Goal: Task Accomplishment & Management: Use online tool/utility

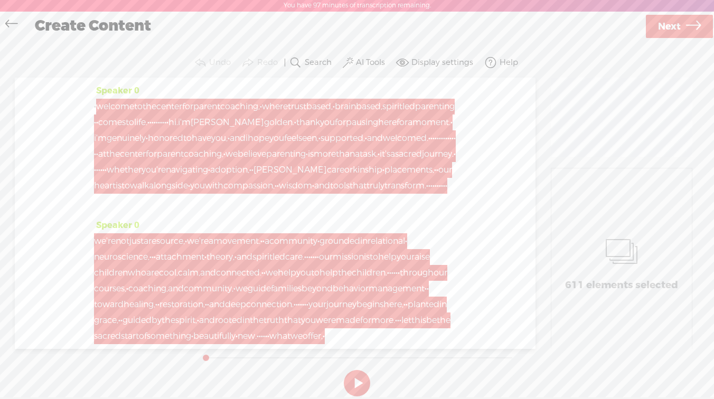
scroll to position [389, 0]
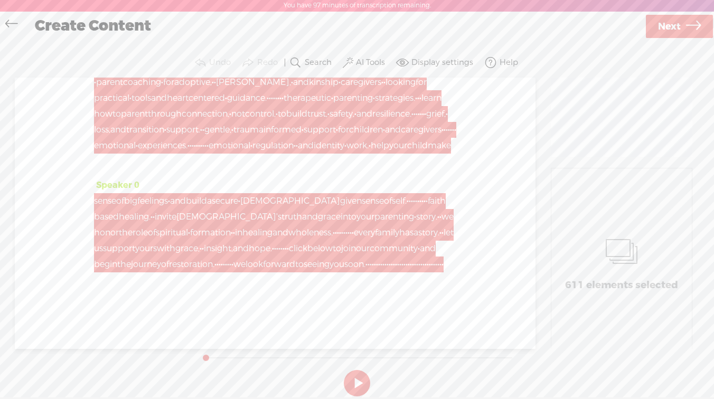
click at [665, 25] on span "Next" at bounding box center [669, 26] width 23 height 27
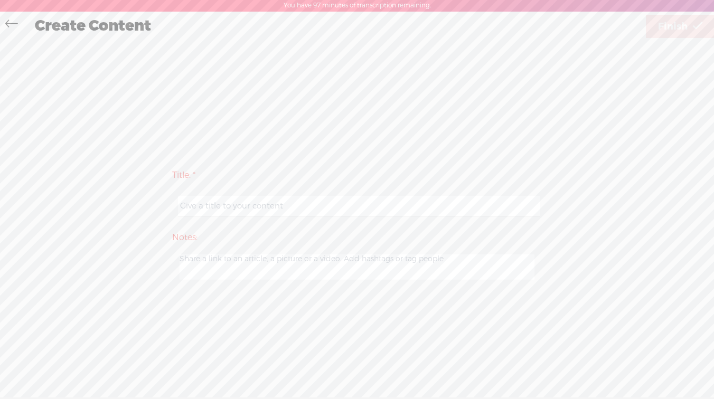
click at [8, 25] on icon at bounding box center [11, 25] width 12 height 24
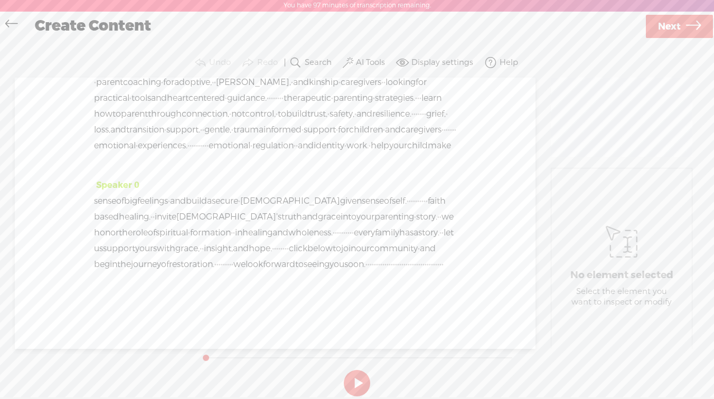
click at [8, 25] on icon at bounding box center [11, 25] width 12 height 24
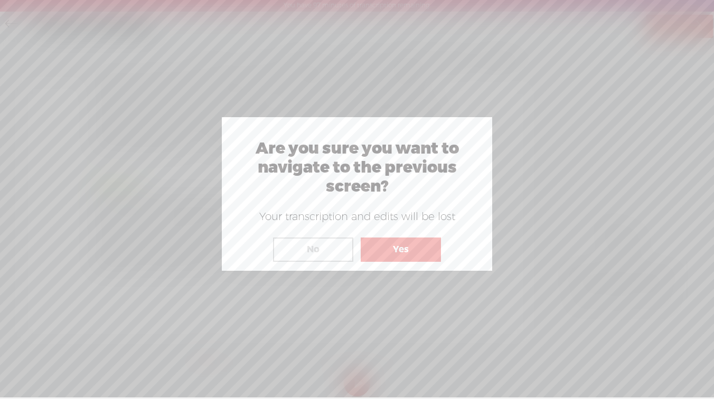
click at [388, 250] on button "Yes" at bounding box center [401, 250] width 80 height 24
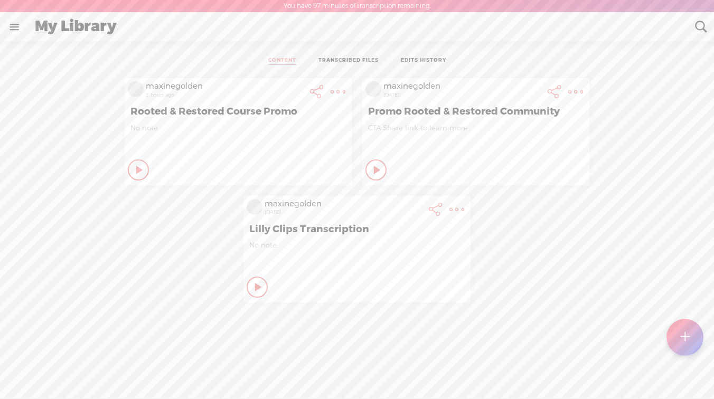
click at [684, 331] on t at bounding box center [685, 337] width 9 height 23
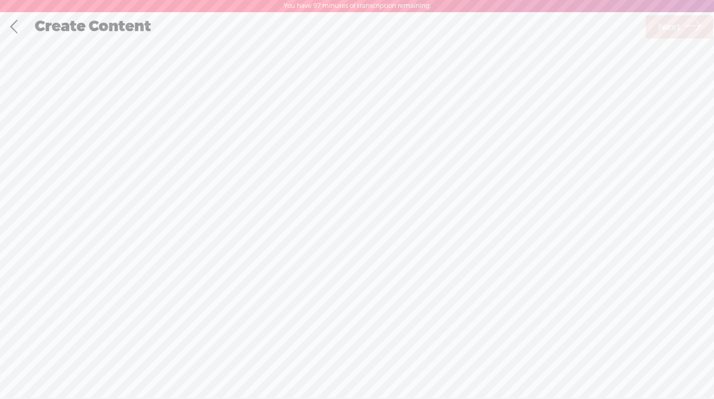
scroll to position [1, 0]
click at [317, 55] on div "Import Mode" at bounding box center [304, 53] width 102 height 26
click at [338, 250] on span "Click to browse , or drag & drop your audio or video file here (File duration m…" at bounding box center [357, 254] width 163 height 41
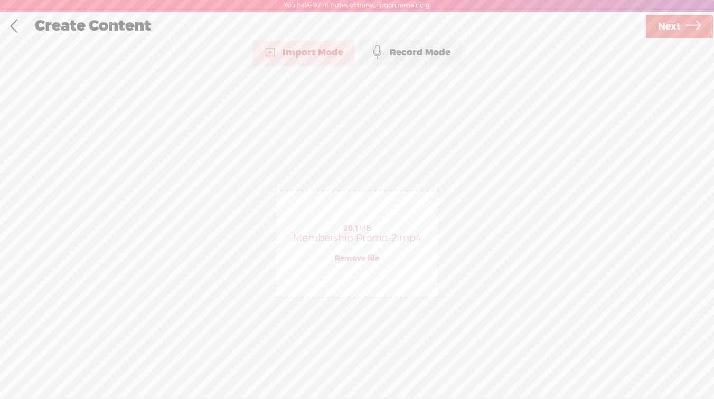
click at [661, 30] on span "Next" at bounding box center [669, 26] width 23 height 27
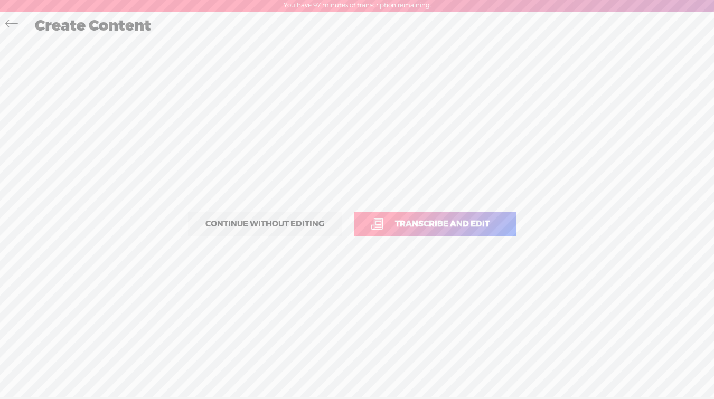
click at [281, 219] on span "Continue without editing" at bounding box center [264, 224] width 141 height 15
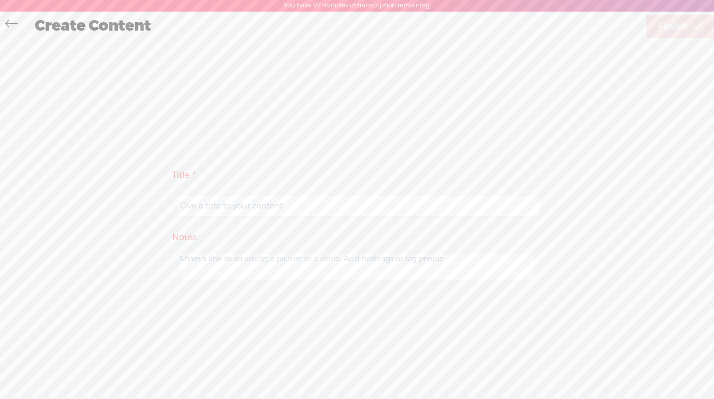
click at [283, 193] on div at bounding box center [357, 206] width 370 height 33
click at [277, 206] on input "text" at bounding box center [359, 206] width 362 height 21
type input "Membership Promo"
click at [666, 27] on span "Finish" at bounding box center [673, 26] width 30 height 27
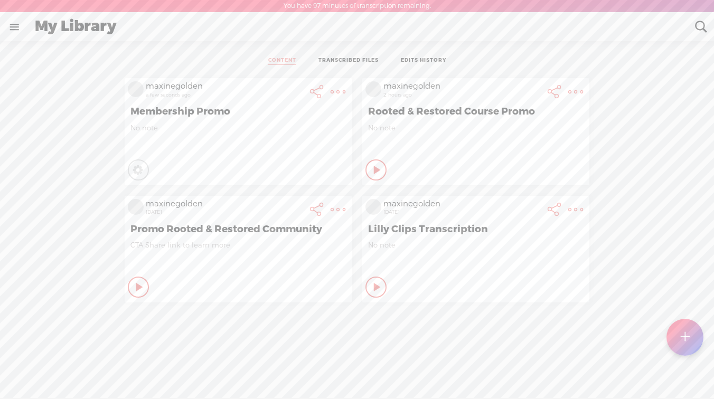
click at [338, 94] on t at bounding box center [338, 92] width 15 height 15
click at [311, 127] on link "Edit Details" at bounding box center [288, 128] width 106 height 24
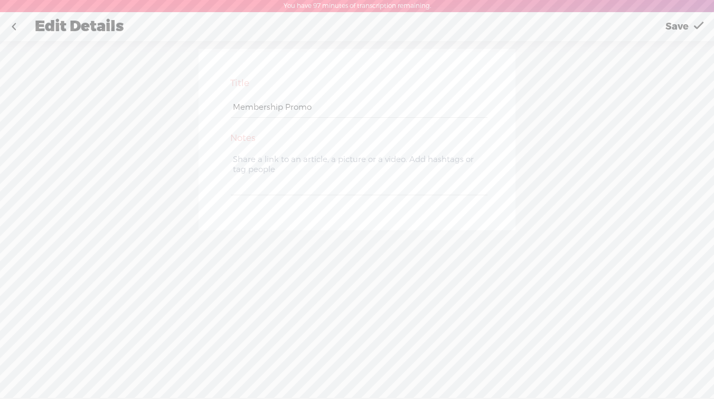
click at [11, 30] on link at bounding box center [14, 26] width 26 height 27
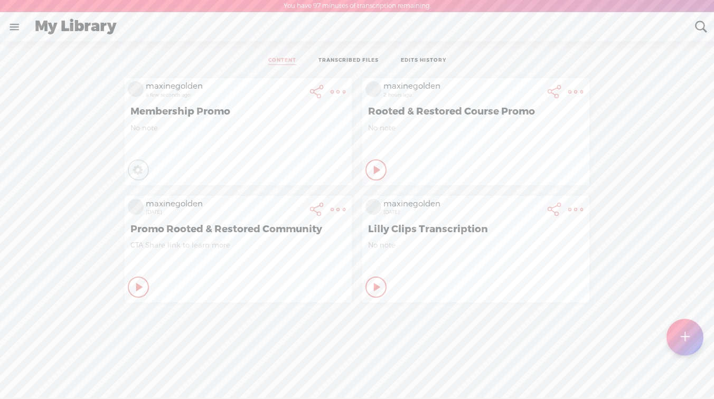
click at [202, 124] on span "No note" at bounding box center [239, 128] width 216 height 9
click at [333, 99] on t at bounding box center [338, 92] width 15 height 15
click at [231, 154] on div "maxinegolden a few seconds ago Membership Promo No note Processing Private" at bounding box center [238, 131] width 227 height 107
click at [333, 90] on t at bounding box center [338, 92] width 15 height 15
click at [182, 139] on div "No note" at bounding box center [239, 140] width 216 height 32
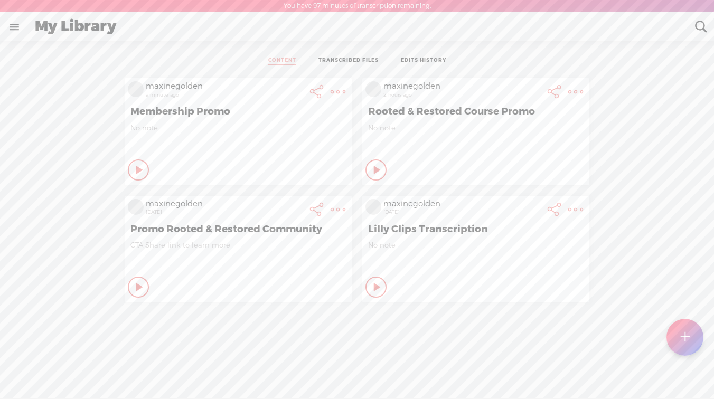
click at [182, 139] on div "No note" at bounding box center [239, 140] width 216 height 32
click at [135, 170] on icon at bounding box center [140, 170] width 11 height 11
click at [134, 170] on icon at bounding box center [139, 170] width 11 height 11
click at [190, 151] on div "No note" at bounding box center [239, 140] width 216 height 32
click at [318, 90] on t at bounding box center [317, 92] width 15 height 15
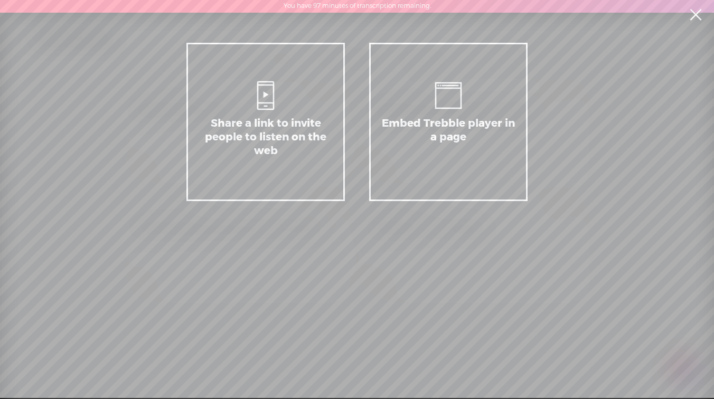
click at [694, 16] on link at bounding box center [696, 15] width 26 height 30
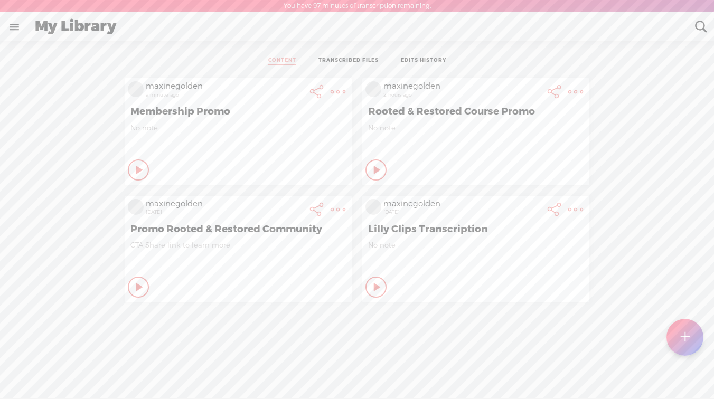
click at [332, 90] on t at bounding box center [338, 92] width 15 height 15
click at [302, 92] on div "maxinegolden a minute ago" at bounding box center [225, 91] width 163 height 21
click at [332, 92] on t at bounding box center [338, 92] width 15 height 15
click at [188, 144] on div "No note" at bounding box center [239, 140] width 216 height 32
click at [352, 61] on link "TRANSCRIBED FILES" at bounding box center [349, 61] width 60 height 8
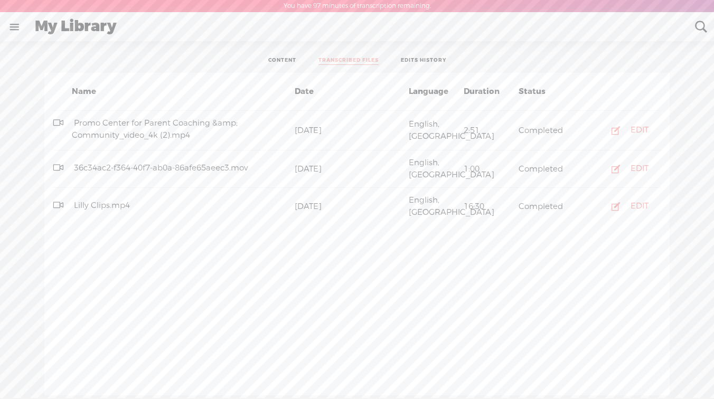
click at [410, 60] on link "EDITS HISTORY" at bounding box center [423, 61] width 45 height 8
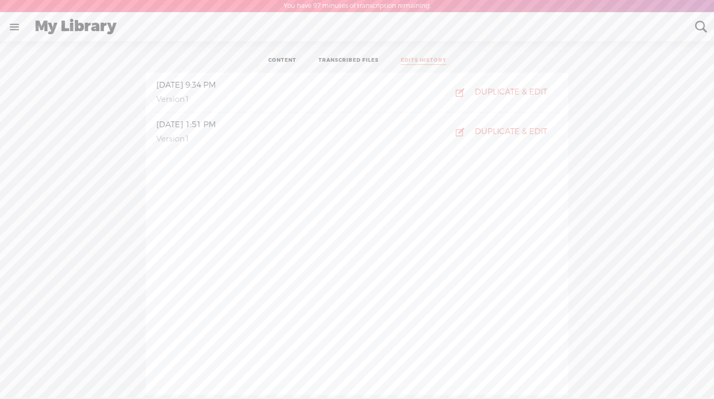
click at [347, 55] on ul "CONTENT TRANSCRIBED FILES EDITS HISTORY" at bounding box center [357, 61] width 280 height 24
click at [13, 22] on link at bounding box center [14, 26] width 27 height 27
click at [60, 218] on div "MY LIBRARY" at bounding box center [67, 210] width 119 height 24
click at [61, 207] on div "MY LIBRARY" at bounding box center [63, 210] width 53 height 9
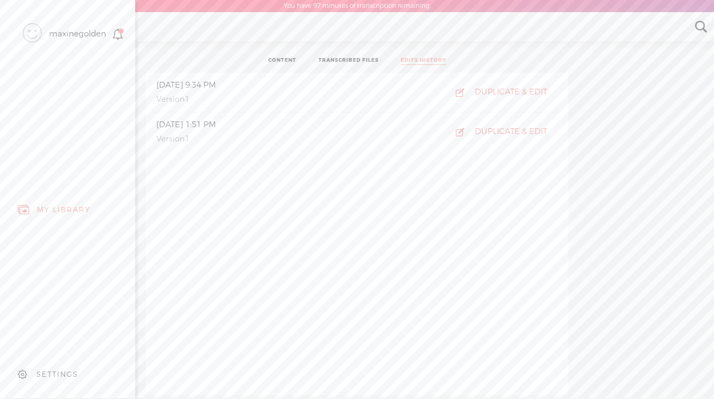
click at [61, 207] on div "MY LIBRARY" at bounding box center [63, 210] width 53 height 9
click at [45, 35] on div "maxinegolden" at bounding box center [58, 34] width 101 height 53
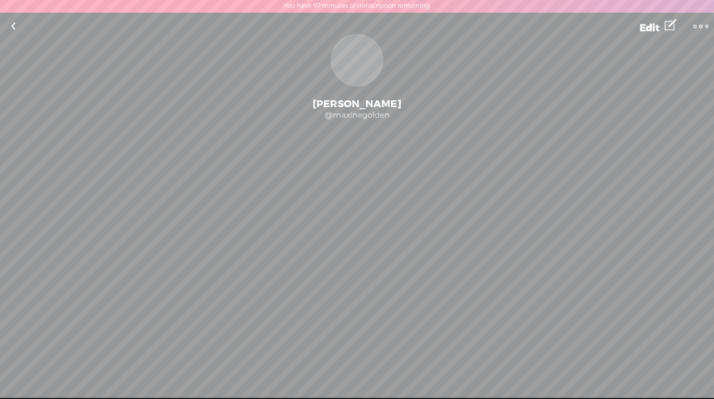
click at [12, 27] on link at bounding box center [13, 26] width 26 height 27
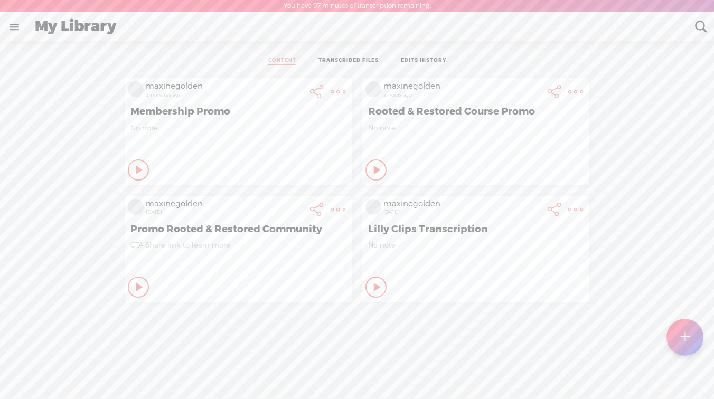
click at [183, 110] on span "Membership Promo" at bounding box center [239, 111] width 216 height 13
click at [215, 145] on div "No note" at bounding box center [239, 140] width 216 height 32
click at [342, 54] on ul "CONTENT TRANSCRIBED FILES EDITS HISTORY" at bounding box center [357, 61] width 280 height 24
click at [342, 60] on link "TRANSCRIBED FILES" at bounding box center [349, 61] width 60 height 8
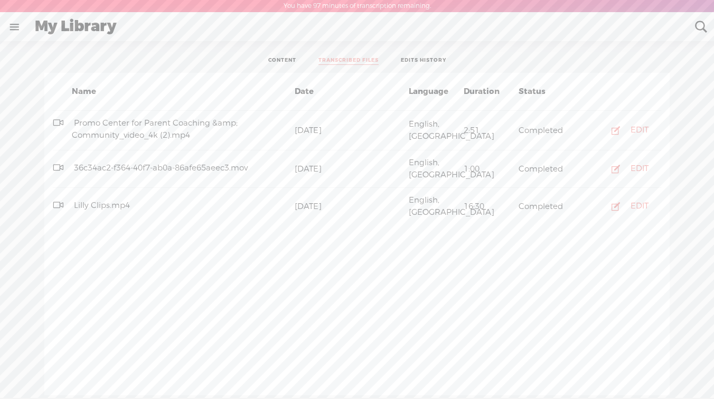
click at [285, 61] on link "CONTENT" at bounding box center [282, 61] width 28 height 8
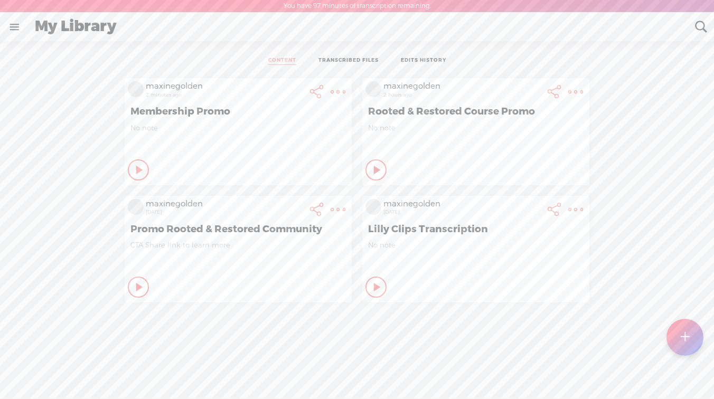
click at [278, 106] on span "Membership Promo" at bounding box center [239, 111] width 216 height 13
click at [346, 90] on t at bounding box center [338, 92] width 15 height 15
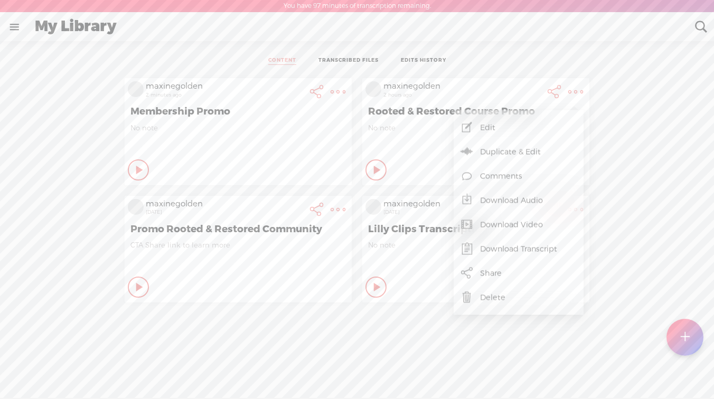
click at [337, 89] on t at bounding box center [338, 92] width 15 height 15
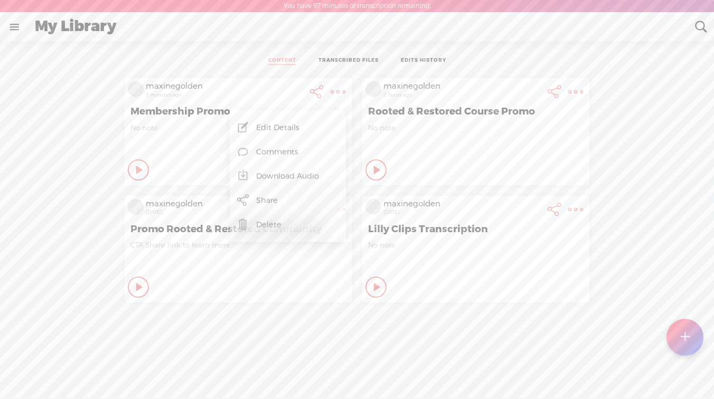
click at [308, 169] on link "Download Audio" at bounding box center [288, 176] width 106 height 24
click at [187, 127] on span "No note" at bounding box center [239, 128] width 216 height 9
click at [13, 26] on link at bounding box center [14, 26] width 27 height 27
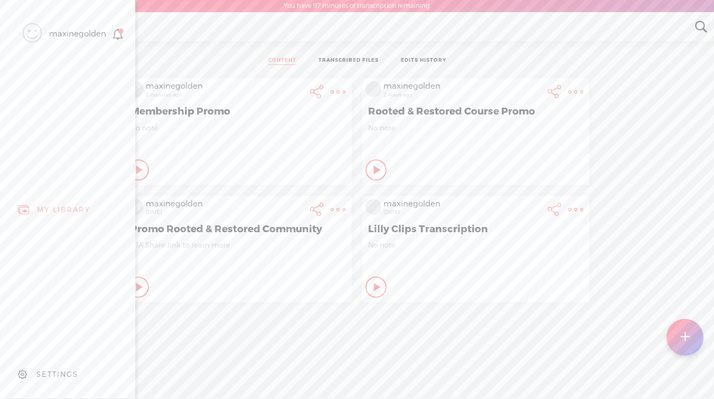
click at [64, 380] on div "SETTINGS" at bounding box center [70, 375] width 124 height 32
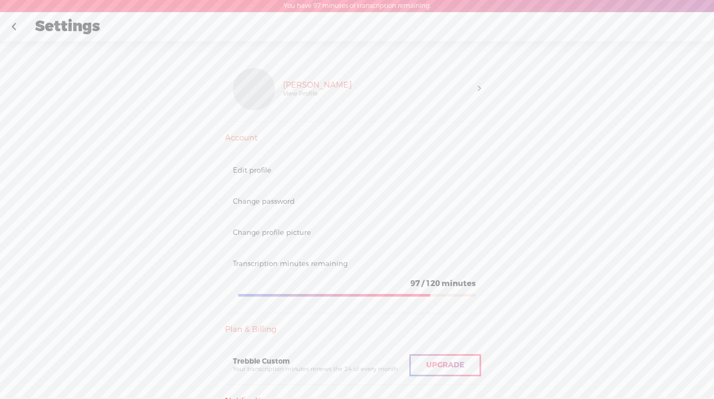
click at [15, 24] on link at bounding box center [14, 26] width 26 height 27
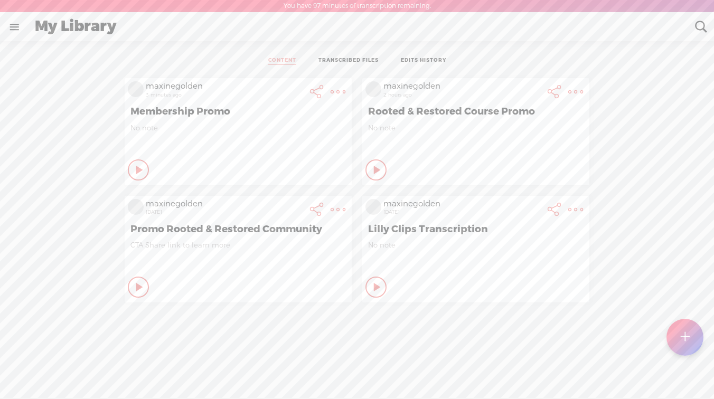
click at [501, 118] on div "Rooted & Restored Course Promo" at bounding box center [476, 112] width 221 height 18
click at [486, 225] on span "Lilly Clips Transcription" at bounding box center [476, 229] width 216 height 13
click at [224, 249] on div "CTA Share link to learn more" at bounding box center [239, 257] width 216 height 32
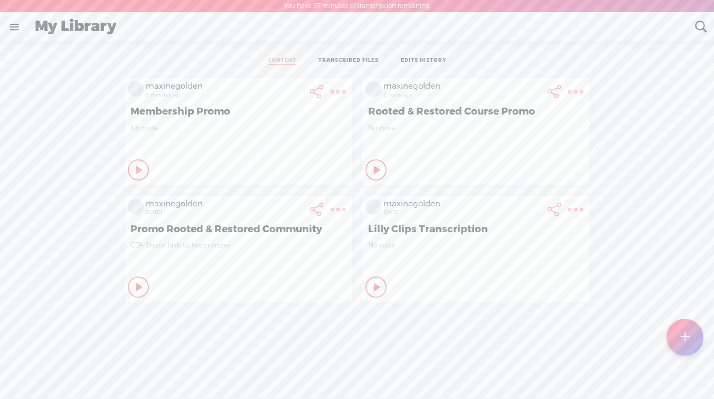
click at [231, 148] on div "No note" at bounding box center [239, 140] width 216 height 32
click at [231, 230] on span "Promo Rooted & Restored Community" at bounding box center [239, 229] width 216 height 13
click at [422, 118] on div "Rooted & Restored Course Promo" at bounding box center [476, 112] width 221 height 18
click at [346, 91] on t at bounding box center [338, 92] width 15 height 15
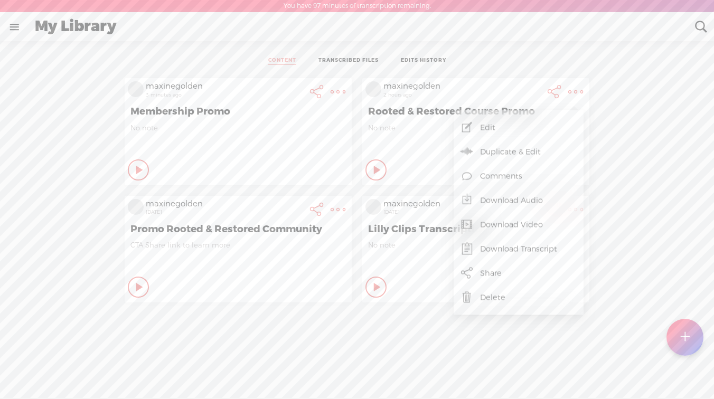
click at [15, 31] on link at bounding box center [14, 26] width 27 height 27
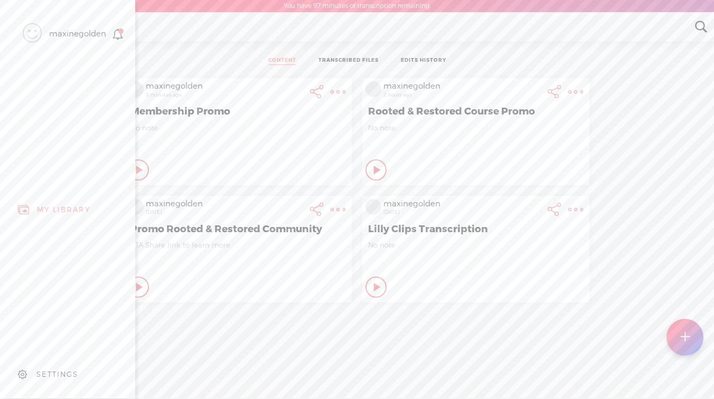
click at [50, 207] on div "MY LIBRARY" at bounding box center [63, 210] width 53 height 9
click at [350, 58] on body "You have 97 minutes of transcription remaining. Upgrade to increase your limit …" at bounding box center [357, 199] width 714 height 398
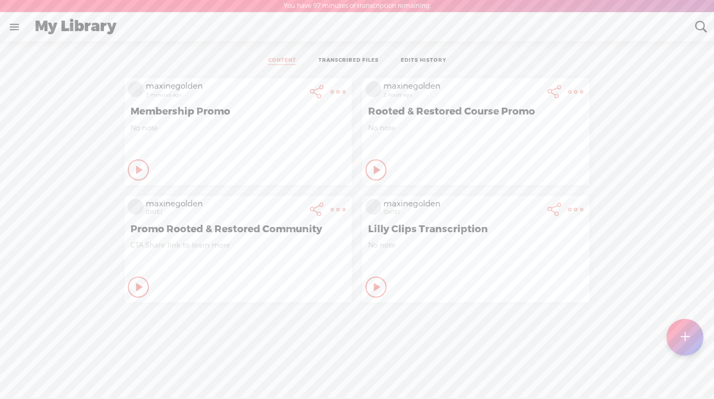
click at [439, 60] on link "EDITS HISTORY" at bounding box center [423, 61] width 45 height 8
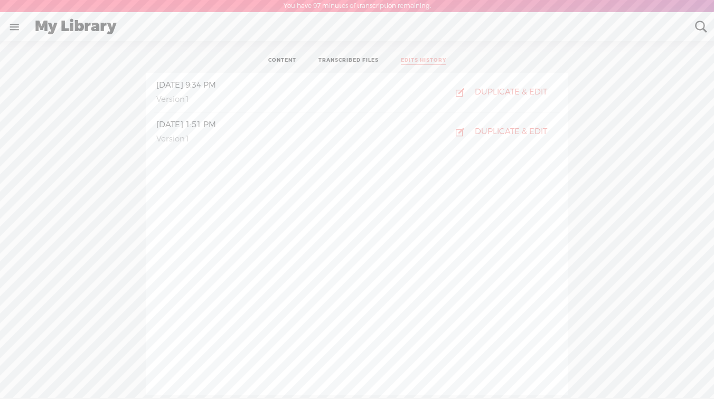
click at [187, 96] on span "Version 1" at bounding box center [173, 99] width 38 height 11
click at [20, 18] on link at bounding box center [14, 26] width 27 height 27
click at [695, 23] on body "You have 97 minutes of transcription remaining. Upgrade to increase your limit …" at bounding box center [357, 199] width 714 height 398
click at [697, 24] on t at bounding box center [701, 27] width 14 height 14
click at [8, 27] on link at bounding box center [14, 26] width 27 height 27
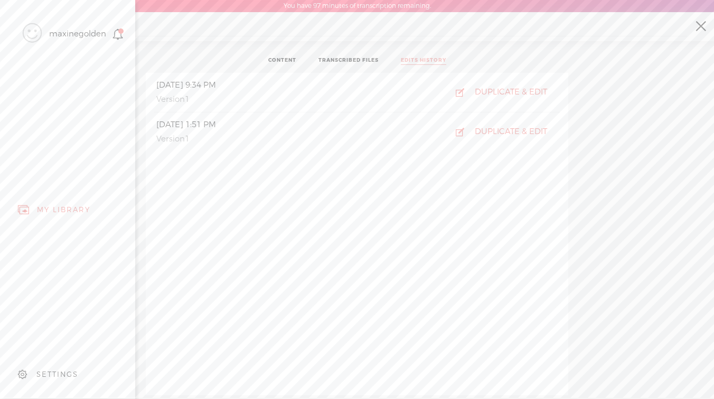
click at [27, 35] on icon at bounding box center [32, 33] width 19 height 24
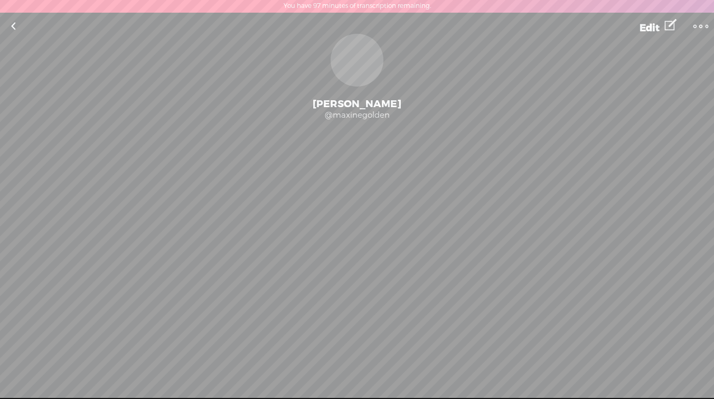
click at [700, 22] on t at bounding box center [701, 26] width 15 height 15
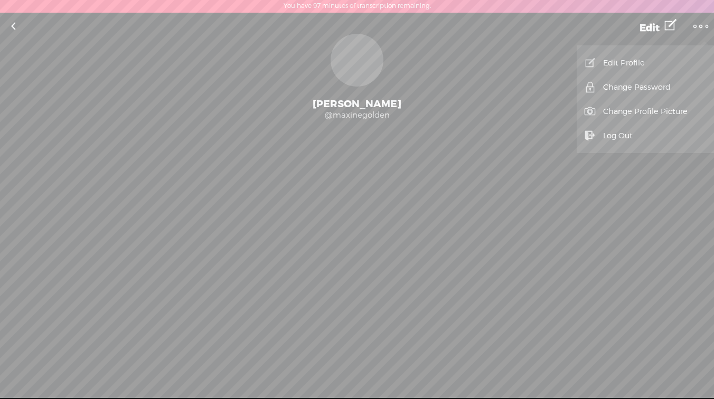
click at [14, 27] on link at bounding box center [13, 26] width 26 height 27
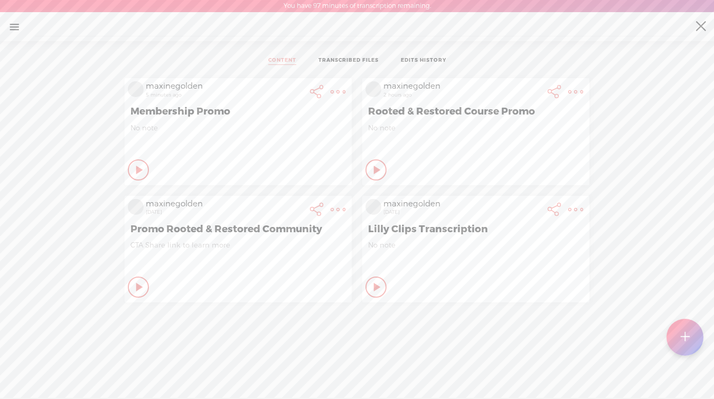
click at [158, 131] on span "No note" at bounding box center [239, 128] width 216 height 9
click at [336, 90] on t at bounding box center [338, 92] width 15 height 15
click at [684, 337] on t at bounding box center [685, 337] width 9 height 23
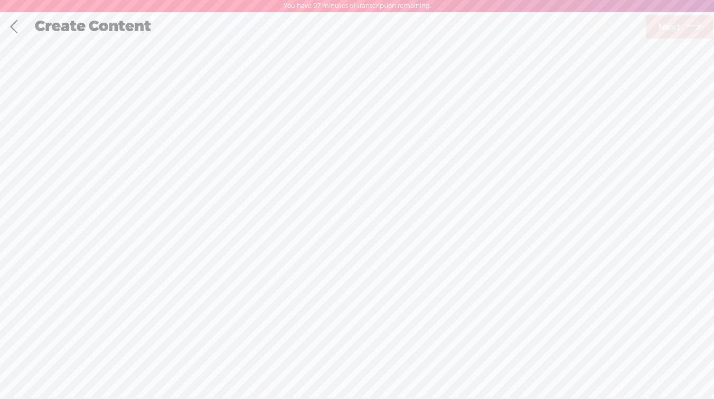
scroll to position [1, 0]
click at [313, 227] on span "Click to browse , or drag & drop your audio or video file here (File duration m…" at bounding box center [357, 244] width 165 height 108
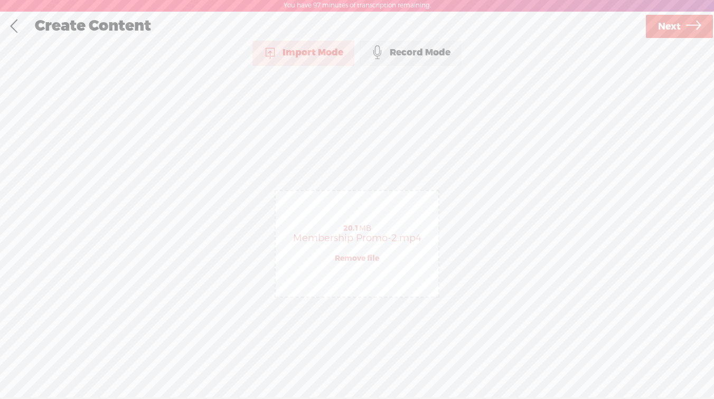
click at [666, 23] on span "Next" at bounding box center [669, 26] width 23 height 27
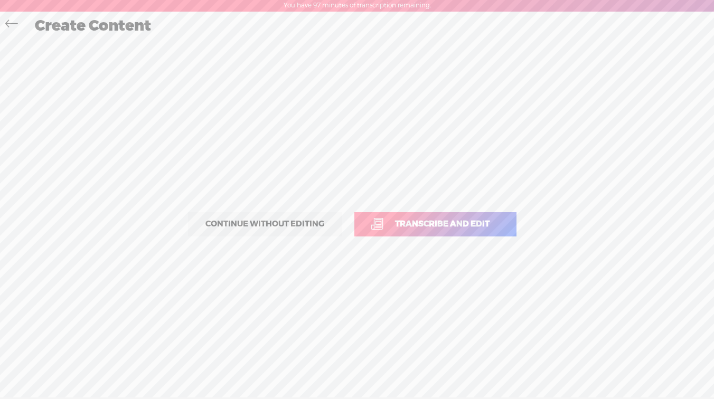
click at [436, 229] on span "Transcribe and edit" at bounding box center [442, 224] width 117 height 12
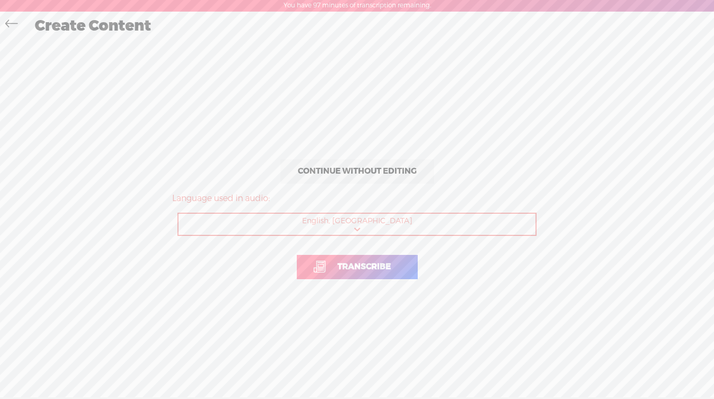
click at [338, 267] on span "Transcribe" at bounding box center [365, 267] width 76 height 12
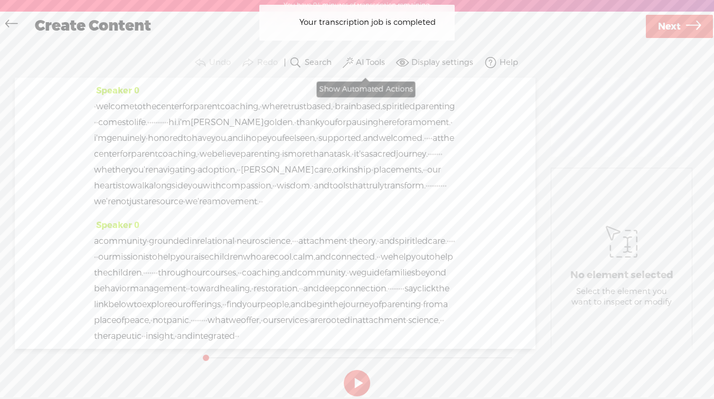
click at [368, 63] on label "AI Tools" at bounding box center [370, 63] width 29 height 11
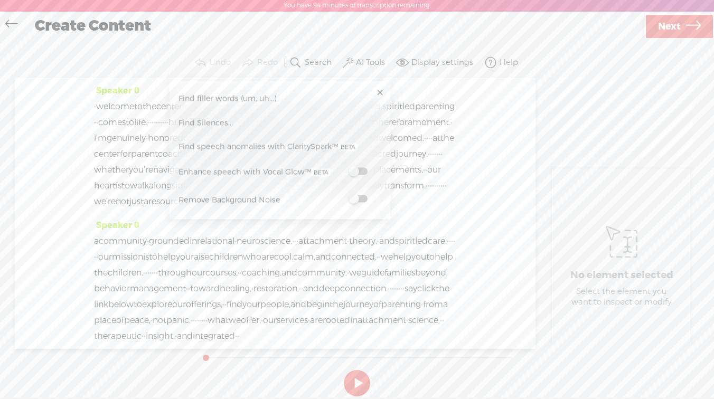
click at [283, 143] on span "Find speech anomalies with ClaritySpark™" at bounding box center [268, 147] width 187 height 24
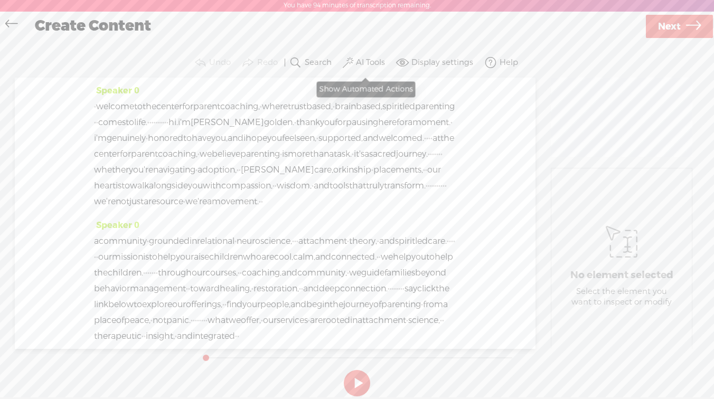
click at [354, 59] on button "AI Tools" at bounding box center [365, 62] width 49 height 21
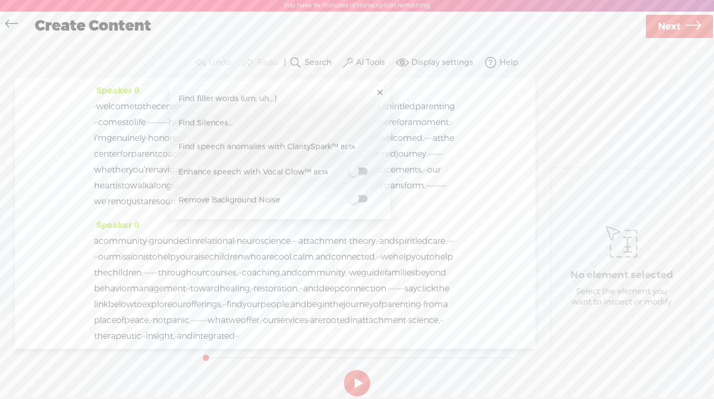
click at [363, 172] on span at bounding box center [358, 171] width 19 height 7
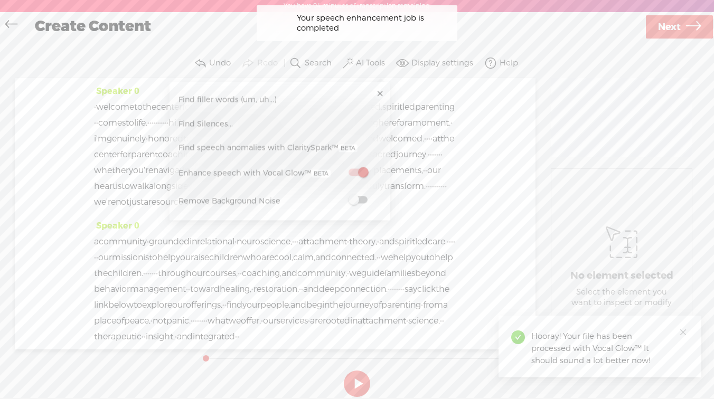
click at [355, 197] on span at bounding box center [358, 200] width 19 height 7
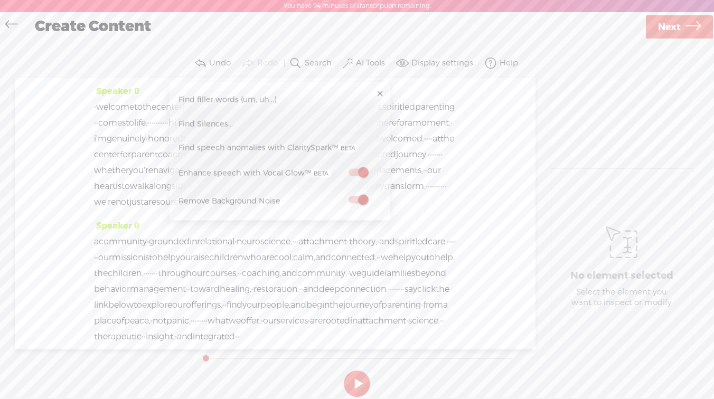
click at [305, 122] on link "Find Silences..." at bounding box center [280, 124] width 210 height 24
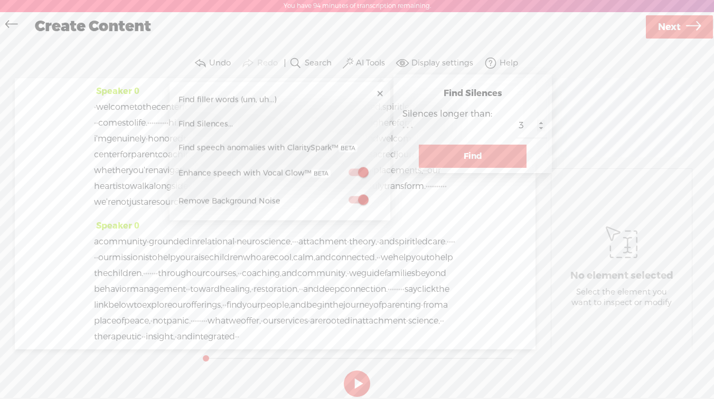
click at [423, 159] on button "Find" at bounding box center [473, 156] width 108 height 23
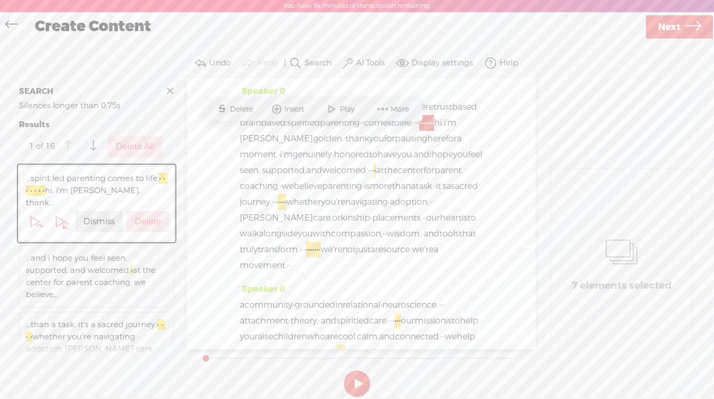
click at [143, 217] on label "Delete" at bounding box center [148, 222] width 26 height 11
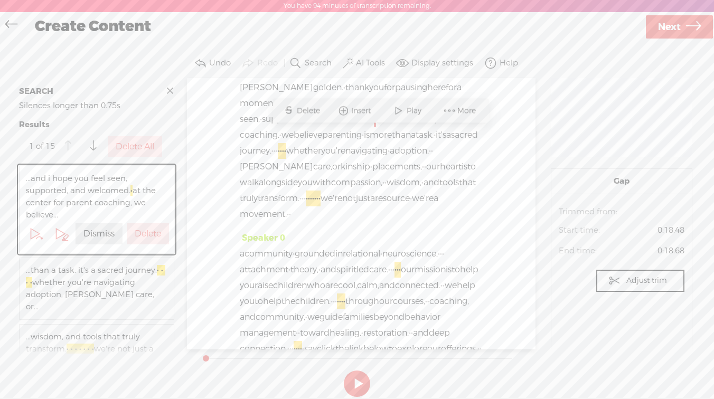
scroll to position [53, 0]
click at [143, 234] on label "Delete" at bounding box center [148, 234] width 26 height 11
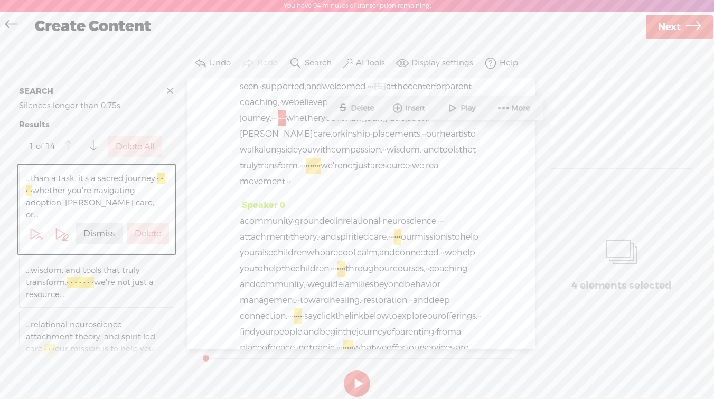
scroll to position [85, 0]
click at [145, 229] on label "Delete" at bounding box center [148, 234] width 26 height 11
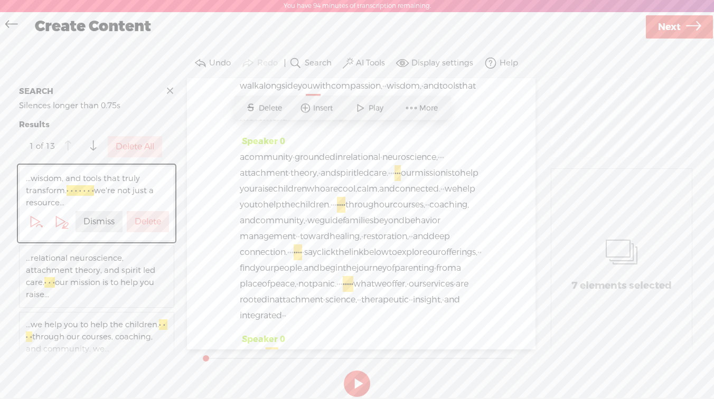
click at [145, 221] on label "Delete" at bounding box center [148, 222] width 26 height 11
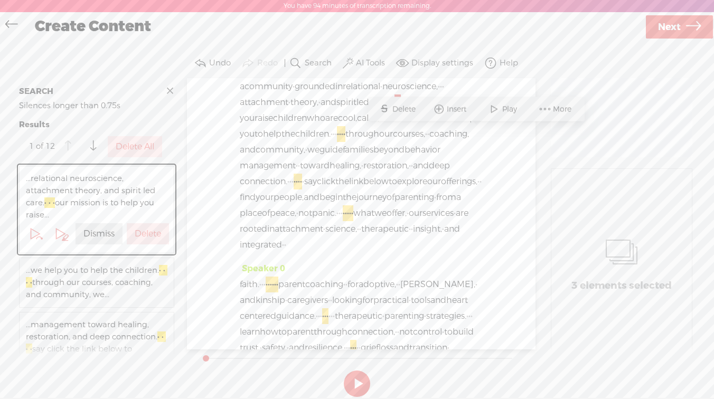
scroll to position [219, 0]
click at [145, 221] on div "Delete" at bounding box center [148, 233] width 46 height 25
click at [145, 229] on label "Delete" at bounding box center [148, 234] width 26 height 11
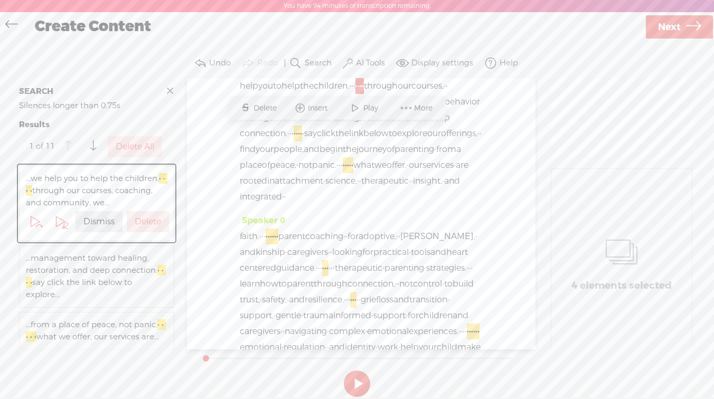
click at [145, 229] on button "Delete" at bounding box center [148, 221] width 42 height 21
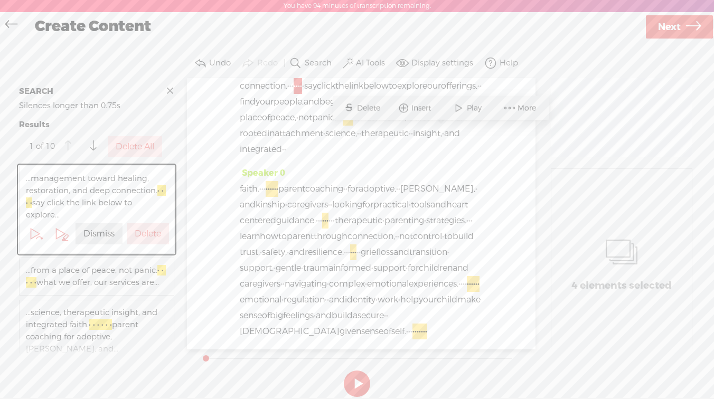
click at [145, 229] on label "Delete" at bounding box center [148, 234] width 26 height 11
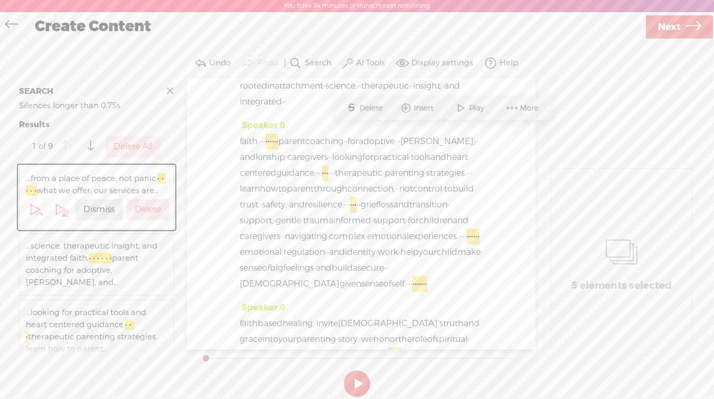
click at [147, 217] on button "Delete" at bounding box center [148, 209] width 42 height 21
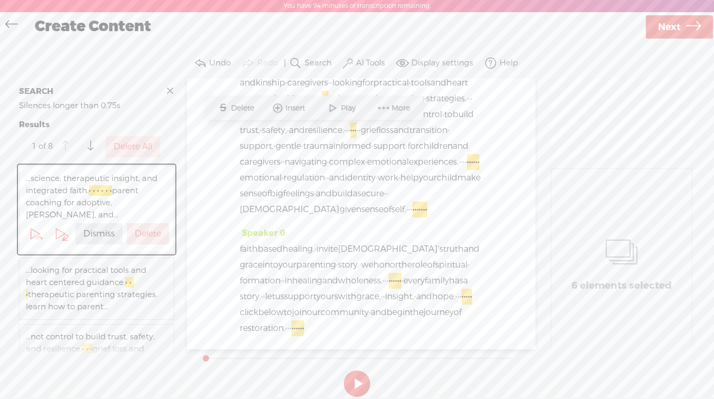
click at [147, 229] on label "Delete" at bounding box center [148, 234] width 26 height 11
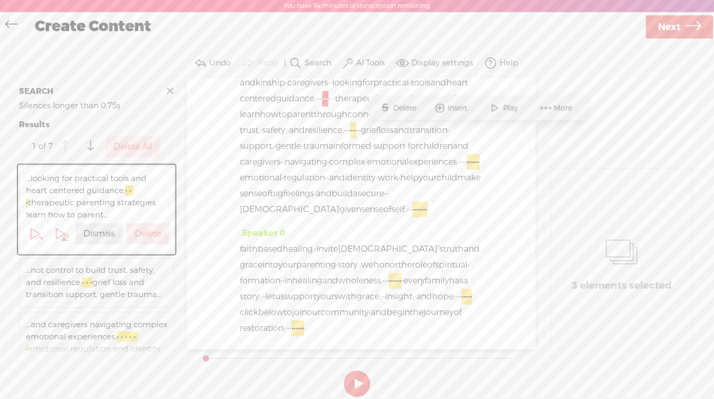
scroll to position [481, 0]
click at [138, 148] on label "Delete All" at bounding box center [133, 147] width 39 height 11
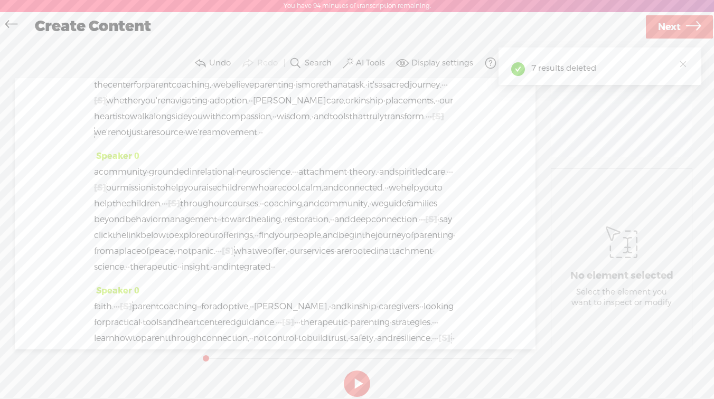
scroll to position [0, 0]
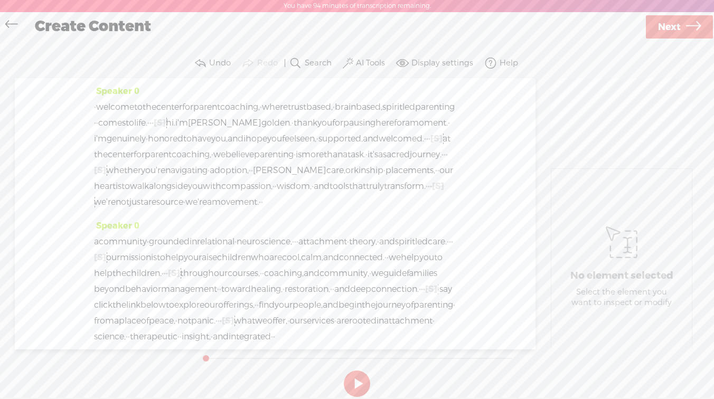
click at [409, 61] on span at bounding box center [402, 63] width 13 height 13
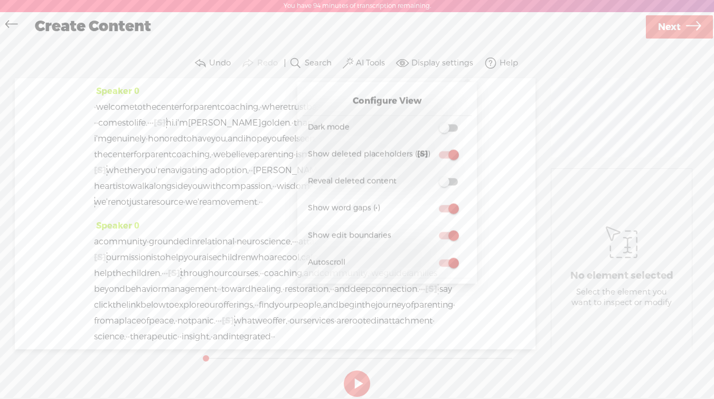
click at [365, 62] on label "AI Tools" at bounding box center [370, 63] width 29 height 11
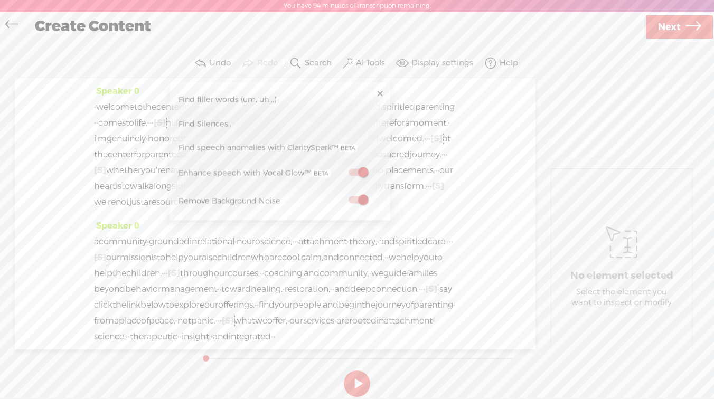
click at [353, 379] on button at bounding box center [357, 384] width 26 height 26
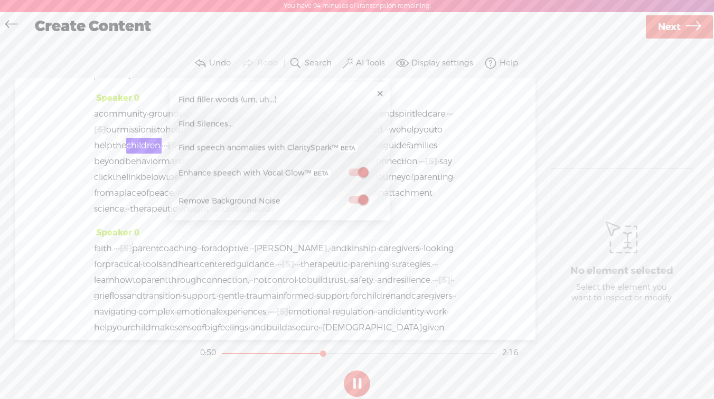
scroll to position [132, 0]
click at [378, 92] on link at bounding box center [380, 94] width 11 height 11
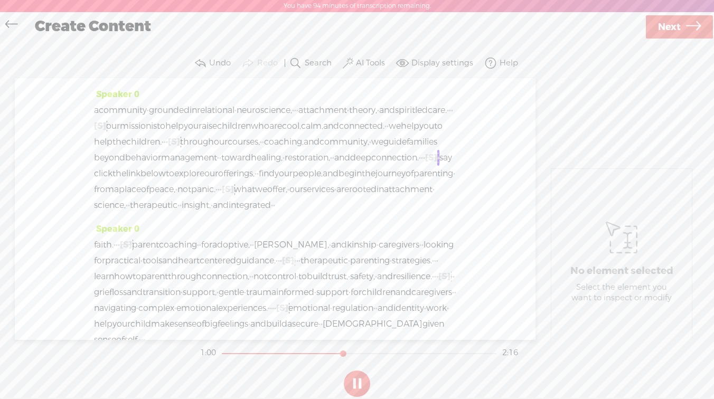
click at [667, 26] on span "Next" at bounding box center [669, 27] width 23 height 27
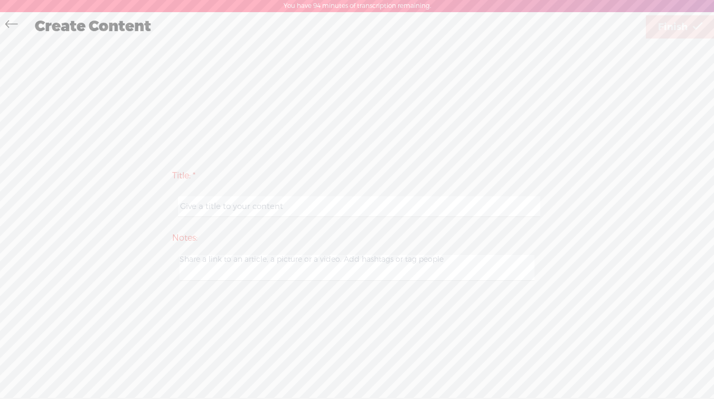
click at [228, 208] on input "text" at bounding box center [359, 207] width 362 height 21
type input "Membership Promo"
click at [675, 26] on span "Finish" at bounding box center [673, 27] width 30 height 27
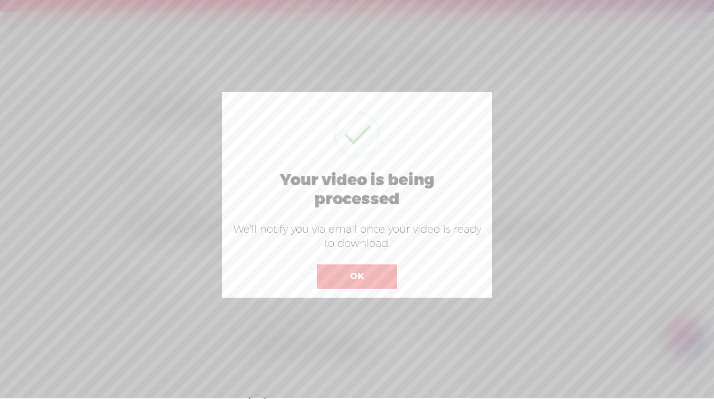
click at [341, 278] on button "OK" at bounding box center [357, 277] width 80 height 24
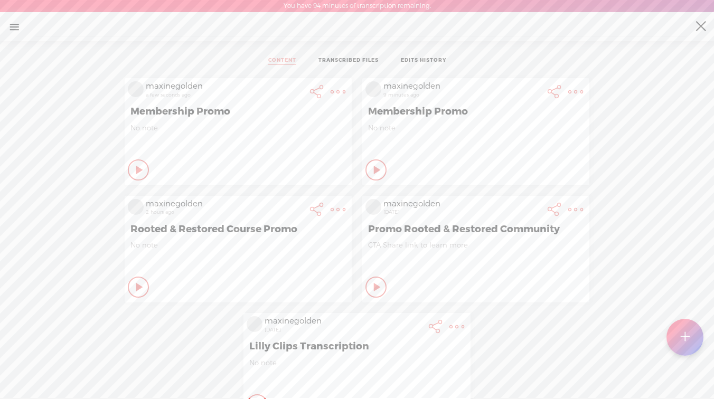
click at [346, 95] on t at bounding box center [338, 92] width 15 height 15
click at [492, 219] on link "Delete" at bounding box center [526, 225] width 106 height 24
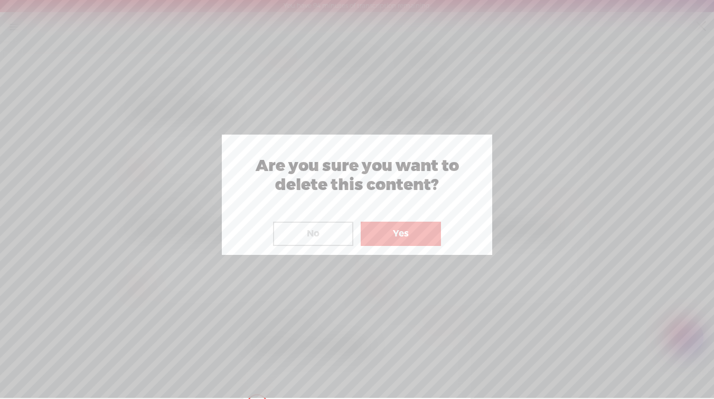
click at [375, 229] on button "Yes" at bounding box center [401, 234] width 80 height 24
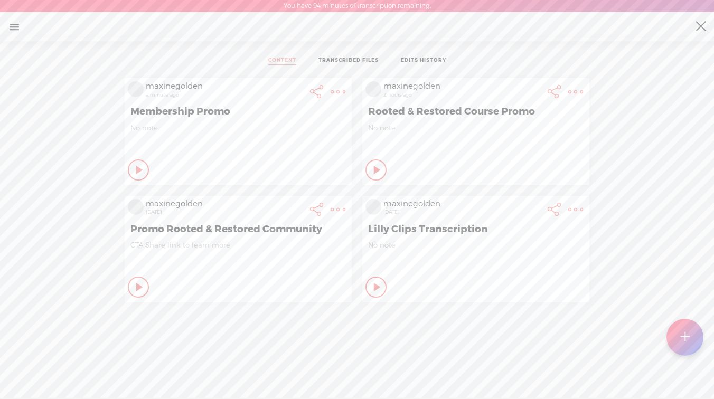
click at [137, 160] on div "Play Content" at bounding box center [138, 170] width 21 height 21
click at [135, 166] on icon at bounding box center [139, 170] width 11 height 11
click at [137, 175] on icon at bounding box center [140, 170] width 11 height 11
click at [137, 284] on icon at bounding box center [139, 287] width 11 height 11
click at [333, 99] on t at bounding box center [338, 92] width 15 height 15
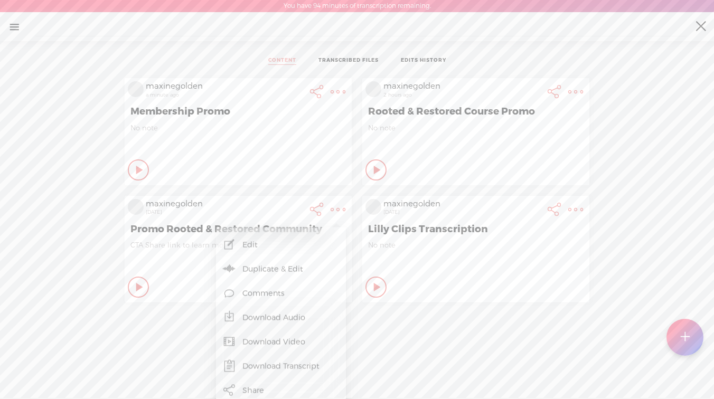
click at [173, 336] on div "maxinegolden a minute ago Membership Promo No note Play Content Private" at bounding box center [357, 254] width 699 height 362
click at [336, 210] on t at bounding box center [338, 209] width 15 height 15
click at [331, 209] on t at bounding box center [338, 209] width 15 height 15
click at [310, 99] on t at bounding box center [317, 92] width 15 height 15
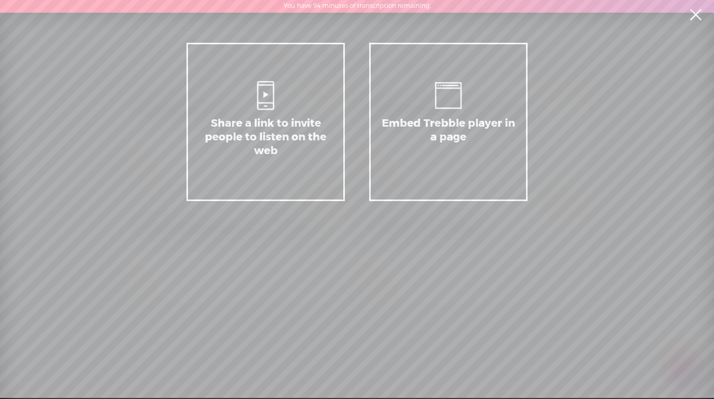
click at [692, 15] on link at bounding box center [696, 15] width 26 height 30
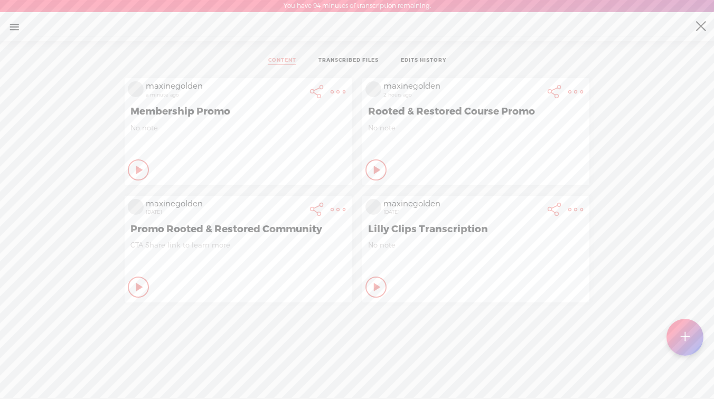
click at [145, 167] on icon at bounding box center [140, 170] width 11 height 11
click at [371, 167] on icon at bounding box center [376, 170] width 11 height 11
click at [435, 145] on div "No note" at bounding box center [476, 140] width 216 height 32
click at [349, 180] on div "Play Content Private" at bounding box center [238, 170] width 221 height 24
click at [149, 176] on div "Play Content" at bounding box center [138, 170] width 21 height 21
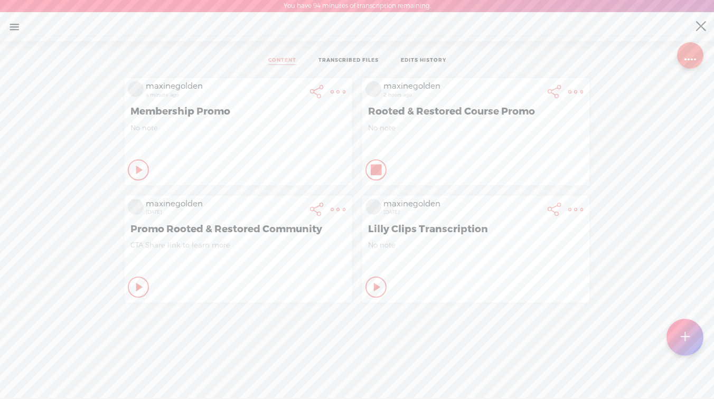
click at [371, 174] on icon at bounding box center [376, 170] width 11 height 11
click at [135, 168] on icon at bounding box center [140, 170] width 11 height 11
click at [134, 168] on icon at bounding box center [139, 170] width 11 height 11
click at [145, 170] on icon at bounding box center [140, 170] width 11 height 11
click at [346, 90] on t at bounding box center [338, 92] width 15 height 15
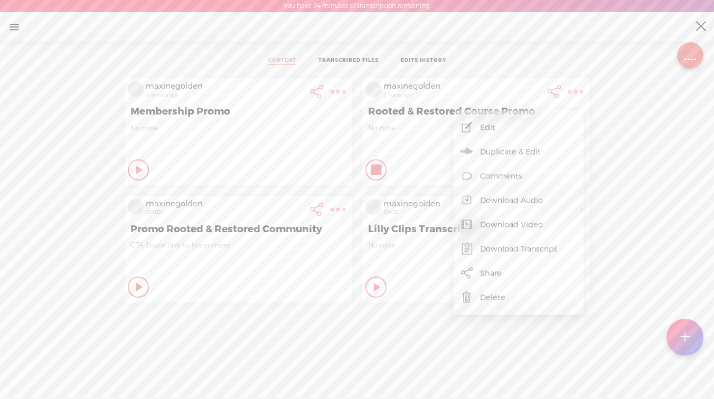
click at [495, 241] on link "Download Transcript" at bounding box center [518, 249] width 119 height 24
click at [373, 170] on icon at bounding box center [376, 170] width 11 height 11
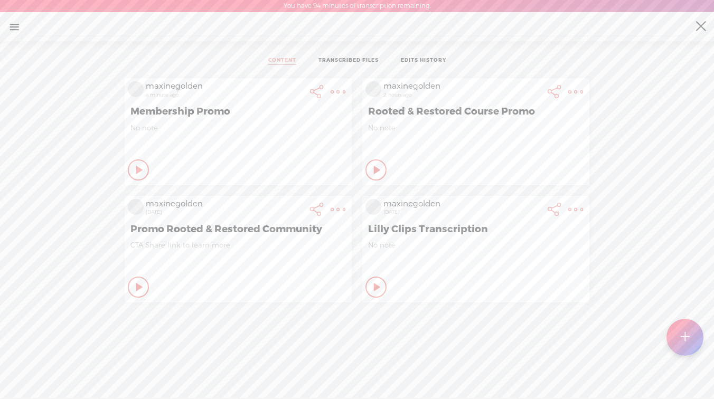
click at [209, 144] on div "No note" at bounding box center [239, 140] width 216 height 32
click at [337, 90] on t at bounding box center [338, 92] width 15 height 15
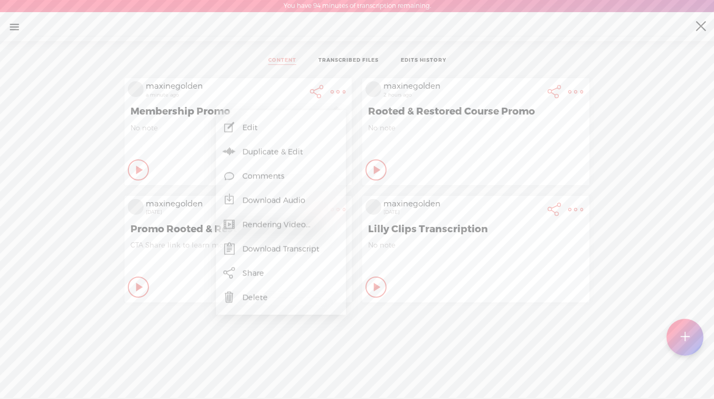
click at [280, 223] on link "Rendering Video..." at bounding box center [280, 225] width 119 height 24
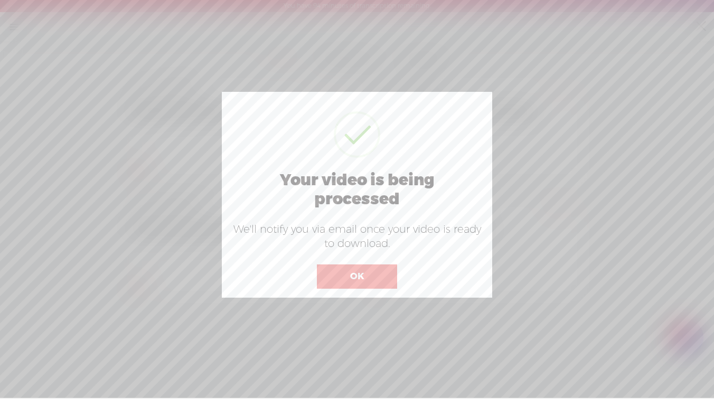
click at [336, 277] on button "OK" at bounding box center [357, 277] width 80 height 24
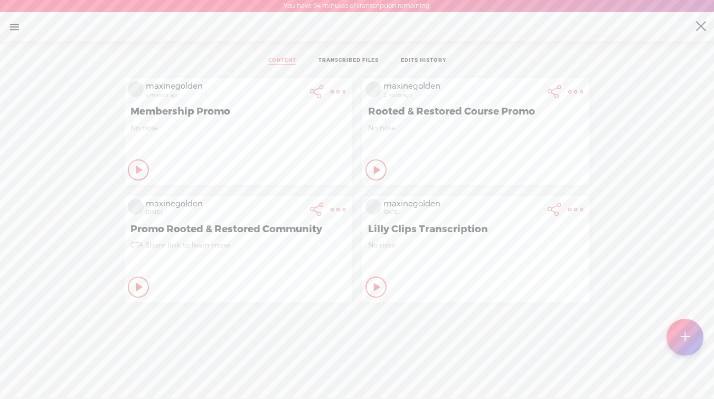
click at [189, 127] on span "No note" at bounding box center [239, 128] width 216 height 9
click at [142, 169] on div "Play Content" at bounding box center [138, 170] width 21 height 21
click at [142, 169] on div "Stop Content" at bounding box center [138, 170] width 21 height 21
click at [277, 142] on div "No note" at bounding box center [239, 140] width 216 height 32
click at [331, 86] on t at bounding box center [338, 92] width 15 height 15
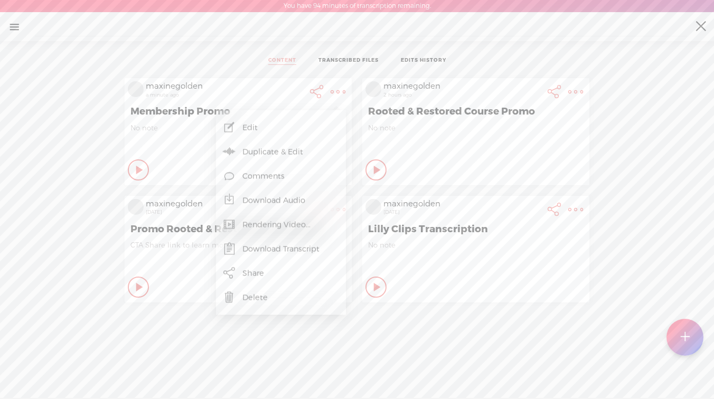
click at [143, 173] on div "Play Content" at bounding box center [138, 170] width 21 height 21
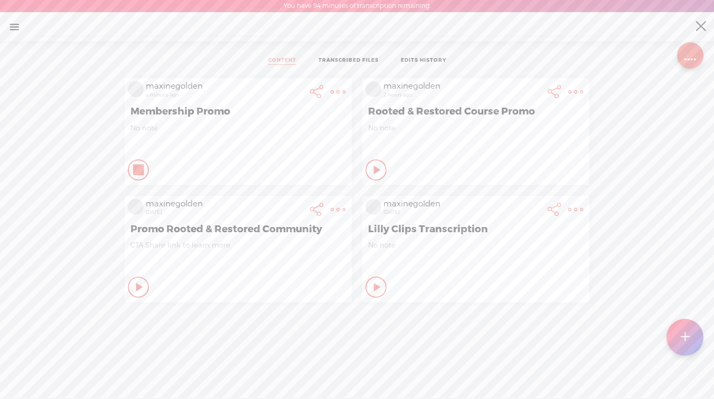
click at [154, 172] on div "Private" at bounding box center [251, 170] width 194 height 16
click at [337, 85] on t at bounding box center [338, 92] width 15 height 15
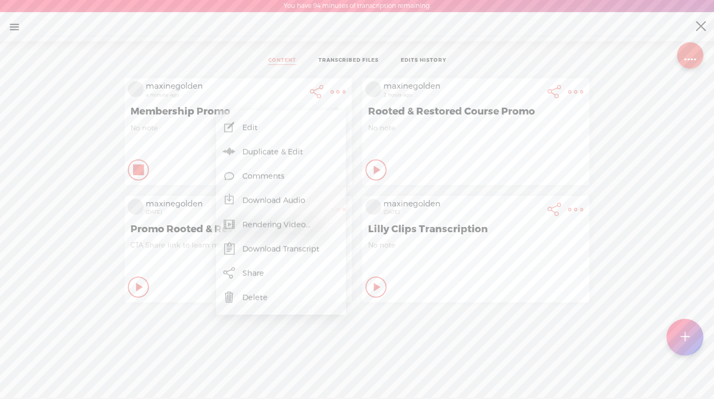
click at [145, 171] on div "Stop Content" at bounding box center [138, 170] width 21 height 21
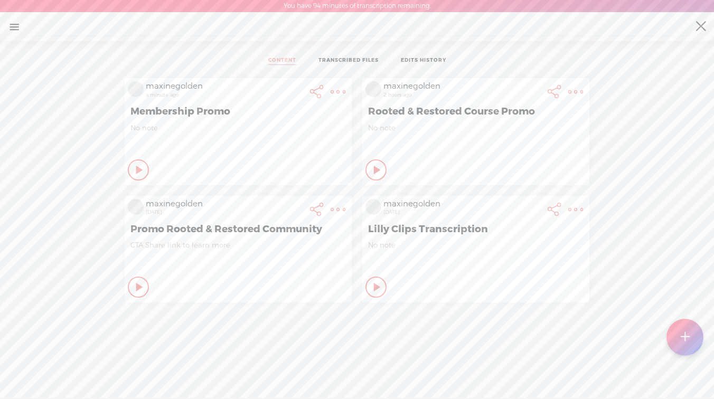
click at [331, 86] on t at bounding box center [338, 92] width 15 height 15
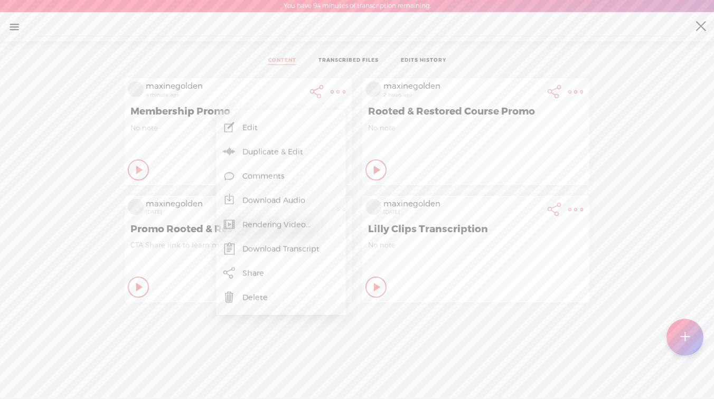
click at [349, 81] on icon at bounding box center [338, 91] width 21 height 21
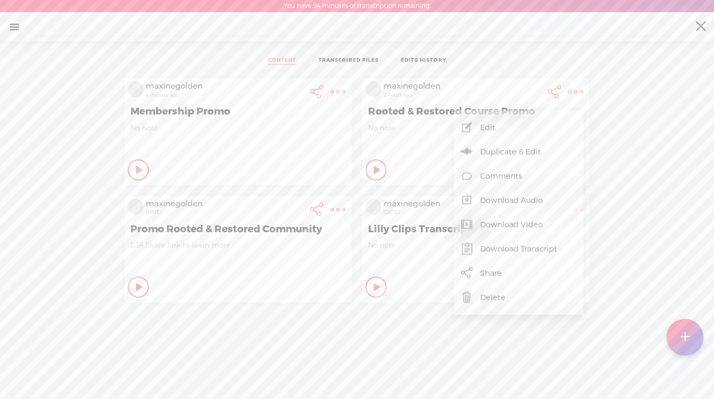
click at [332, 99] on t at bounding box center [338, 92] width 15 height 15
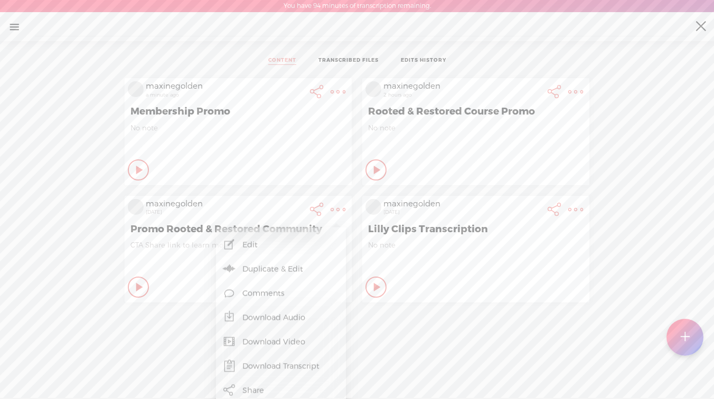
click at [193, 182] on div "Play Content Private" at bounding box center [238, 170] width 221 height 24
click at [141, 175] on icon at bounding box center [140, 170] width 11 height 11
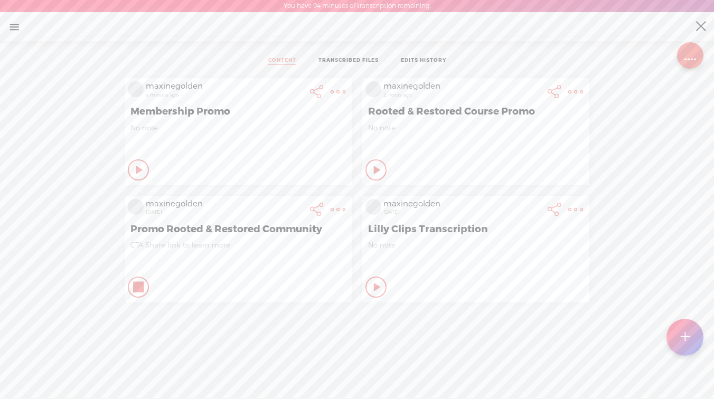
click at [144, 181] on div "Stop Content" at bounding box center [138, 170] width 21 height 21
click at [332, 94] on t at bounding box center [338, 92] width 15 height 15
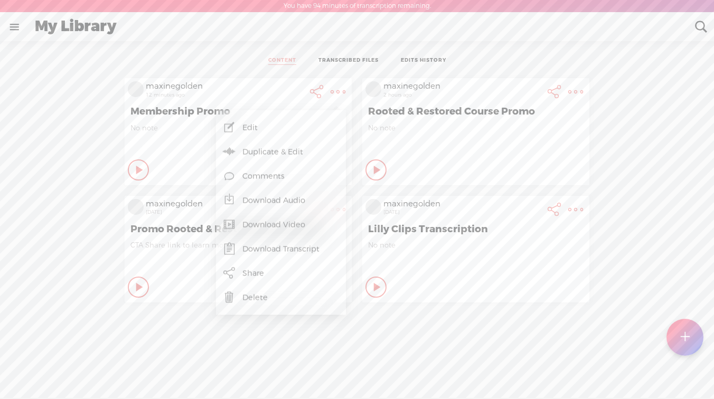
click at [258, 226] on link "Download Video" at bounding box center [280, 225] width 119 height 24
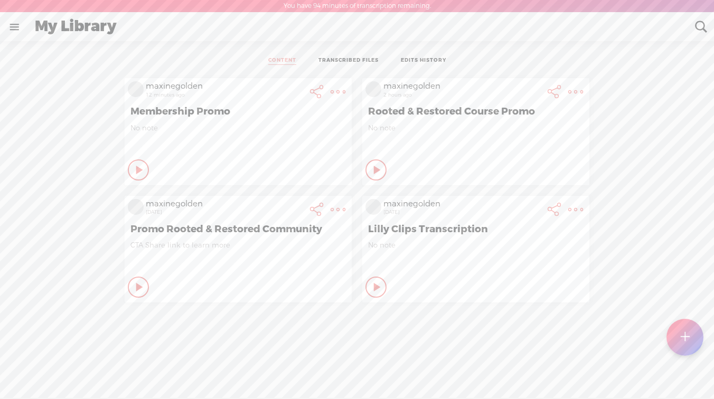
click at [341, 94] on t at bounding box center [338, 92] width 15 height 15
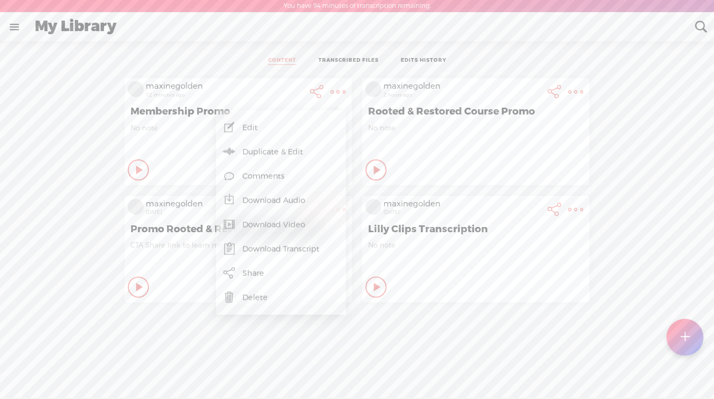
click at [274, 222] on link "Download Video" at bounding box center [280, 225] width 119 height 24
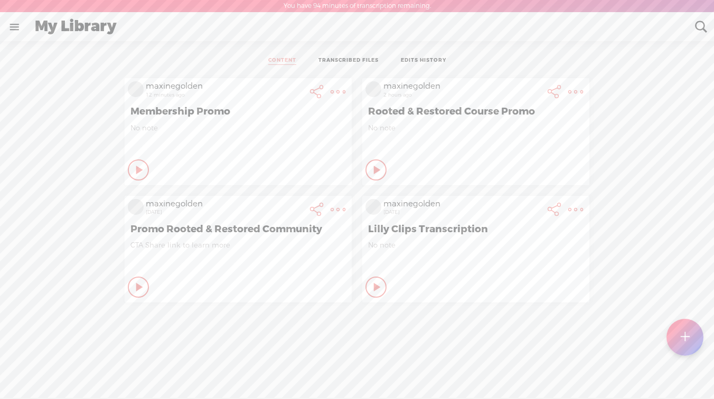
click at [272, 178] on div "Play Content Private" at bounding box center [238, 170] width 221 height 24
click at [436, 56] on ul "CONTENT TRANSCRIBED FILES EDITS HISTORY" at bounding box center [357, 61] width 280 height 24
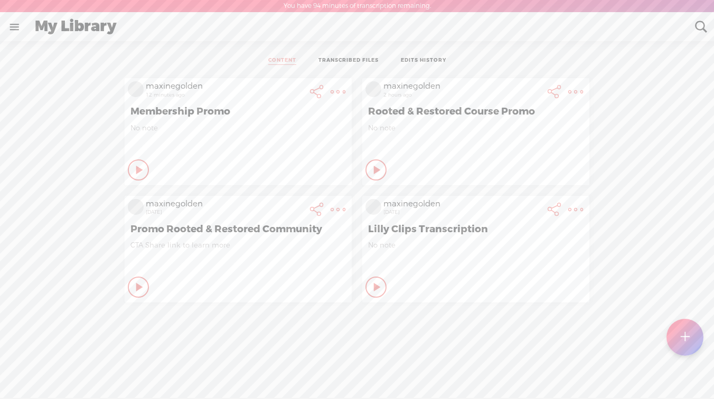
click at [350, 60] on link "TRANSCRIBED FILES" at bounding box center [349, 61] width 60 height 8
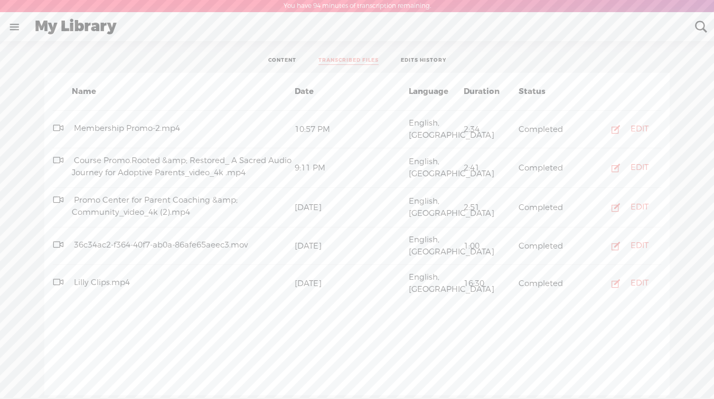
click at [350, 60] on link "TRANSCRIBED FILES" at bounding box center [349, 61] width 60 height 8
click at [281, 58] on link "CONTENT" at bounding box center [282, 61] width 28 height 8
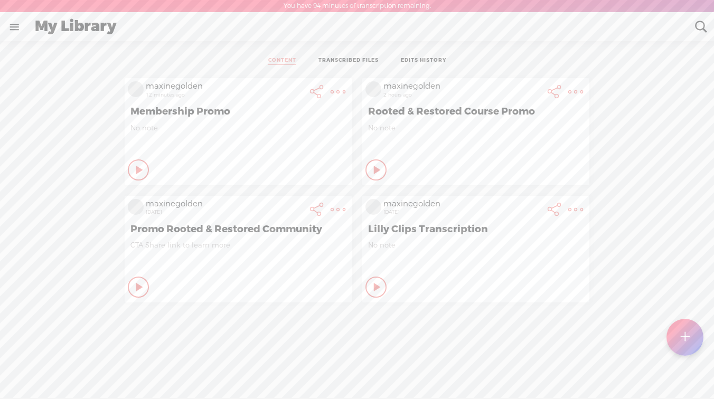
click at [680, 343] on div at bounding box center [685, 337] width 37 height 37
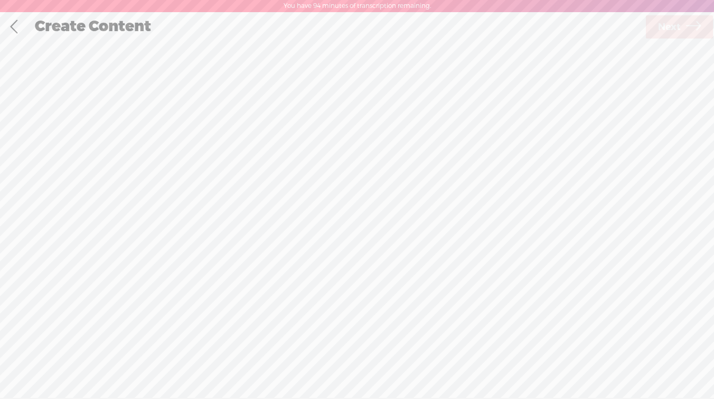
scroll to position [1, 0]
click at [345, 238] on span "Click to browse , or drag & drop your audio or video file here (File duration m…" at bounding box center [357, 254] width 163 height 41
click at [14, 24] on link at bounding box center [14, 26] width 26 height 27
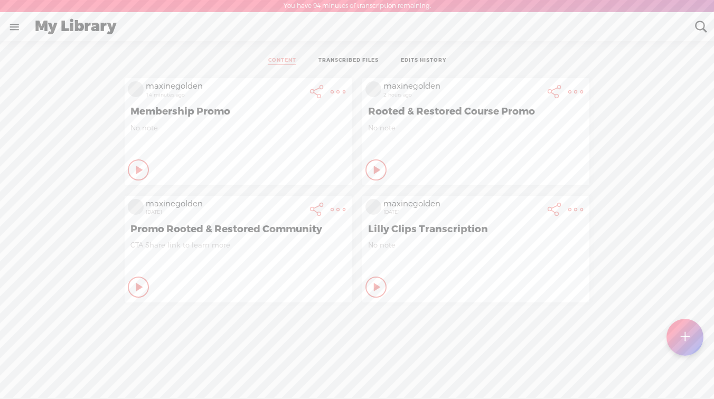
click at [142, 167] on icon at bounding box center [140, 170] width 11 height 11
click at [135, 167] on icon at bounding box center [139, 170] width 11 height 11
click at [139, 181] on div "Play Content" at bounding box center [138, 170] width 21 height 21
click at [139, 181] on div "Stop Content" at bounding box center [138, 170] width 21 height 21
click at [339, 99] on t at bounding box center [338, 92] width 15 height 15
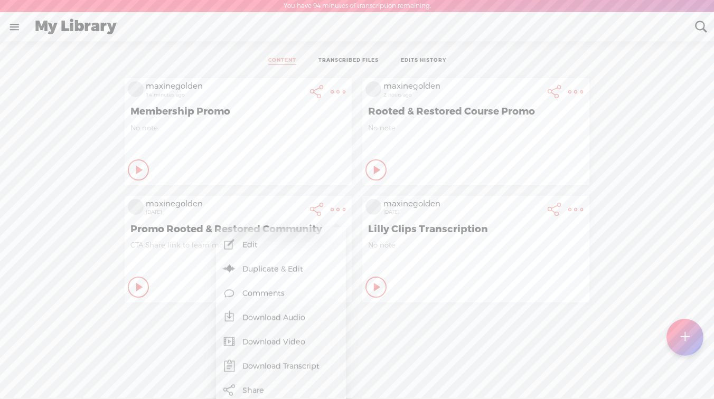
click at [279, 343] on link "Download Video" at bounding box center [280, 342] width 119 height 24
click at [336, 209] on t at bounding box center [338, 209] width 15 height 15
click at [281, 245] on link "Edit" at bounding box center [280, 245] width 119 height 24
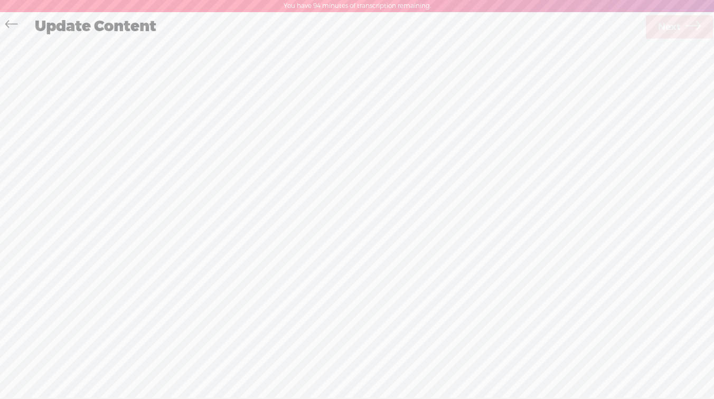
scroll to position [1, 0]
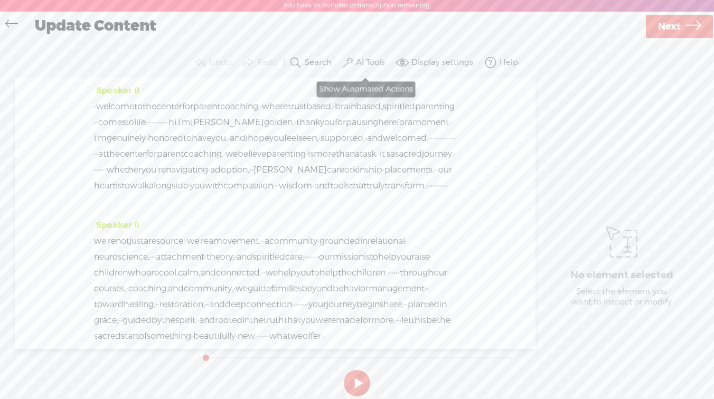
click at [353, 63] on span at bounding box center [348, 63] width 11 height 13
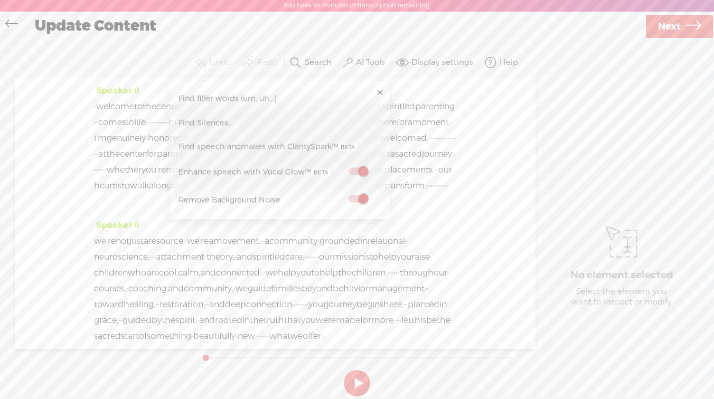
click at [286, 143] on span "Find speech anomalies with ClaritySpark™" at bounding box center [268, 147] width 187 height 24
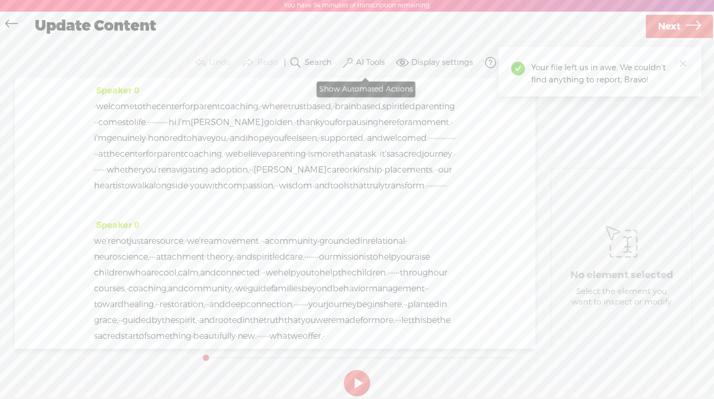
click at [364, 63] on label "AI Tools" at bounding box center [370, 63] width 29 height 11
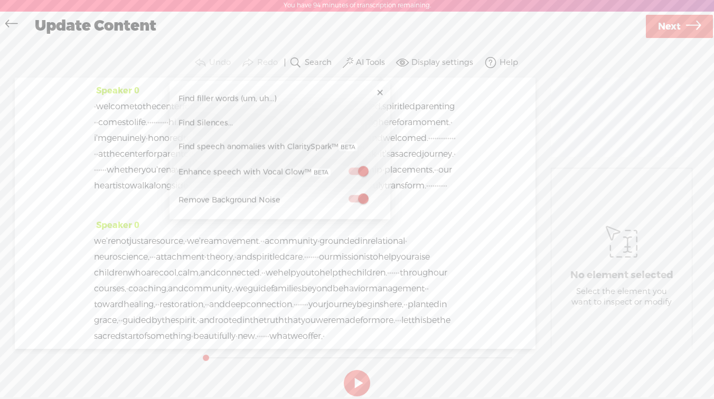
click at [240, 97] on span "Find filler words (um, uh...)" at bounding box center [228, 99] width 106 height 24
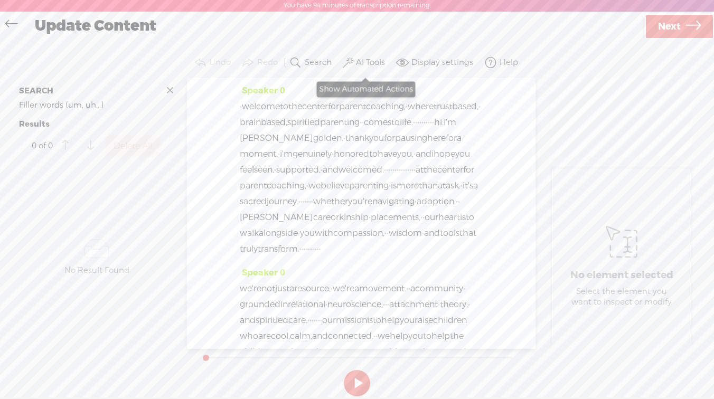
click at [360, 67] on label "AI Tools" at bounding box center [370, 63] width 29 height 11
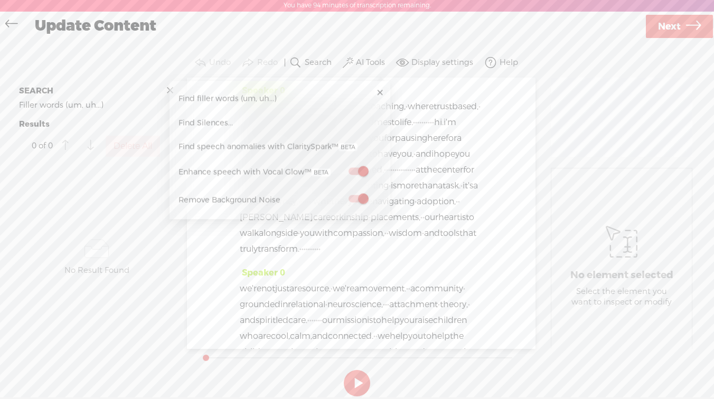
click at [202, 124] on span "Find Silences..." at bounding box center [206, 123] width 62 height 24
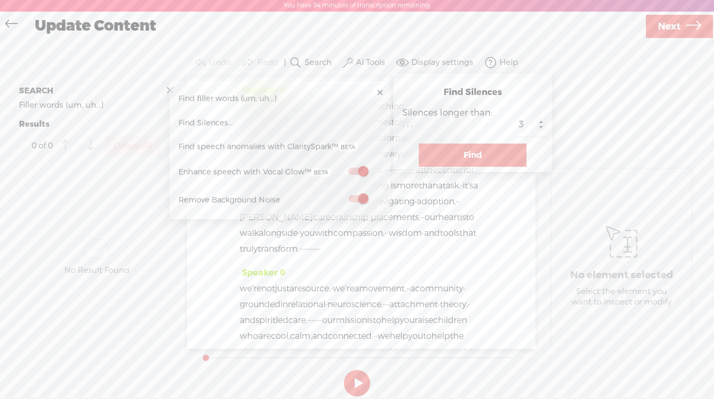
click at [430, 153] on button "Find" at bounding box center [473, 155] width 108 height 23
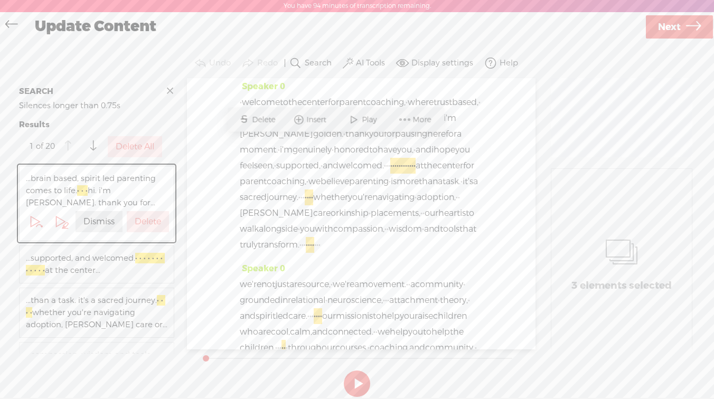
scroll to position [5, 0]
click at [271, 120] on span "Delete" at bounding box center [265, 120] width 26 height 11
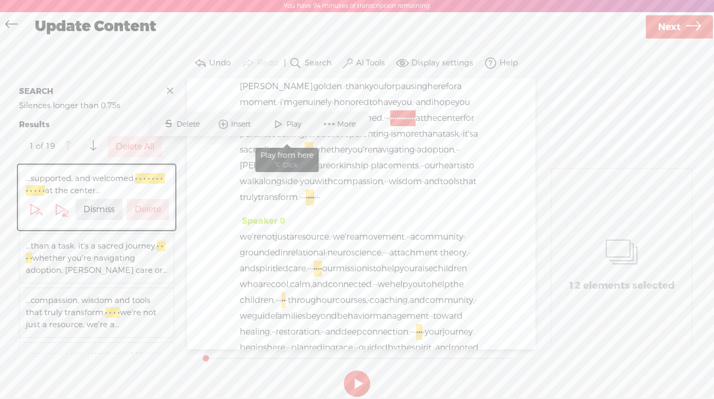
scroll to position [53, 0]
click at [348, 127] on span "More" at bounding box center [348, 124] width 21 height 11
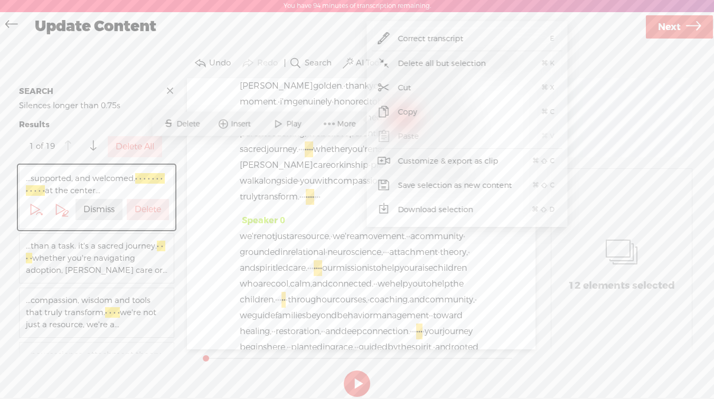
click at [424, 39] on span "Correct transcript" at bounding box center [431, 39] width 107 height 24
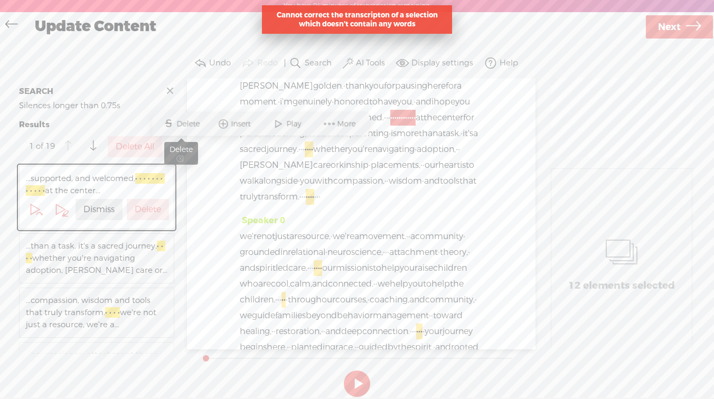
click at [184, 129] on span "Delete" at bounding box center [189, 124] width 26 height 11
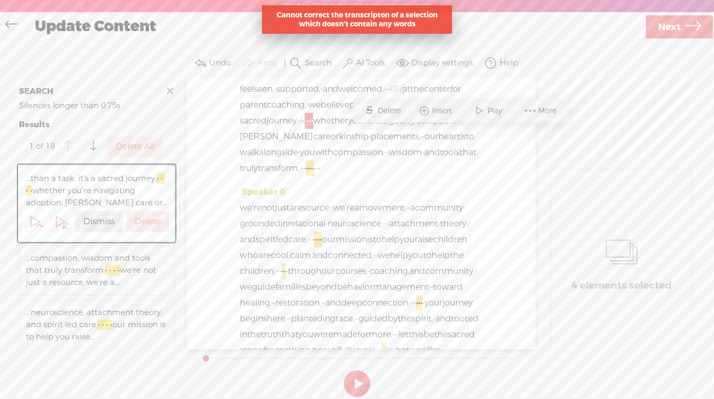
scroll to position [85, 0]
click at [385, 104] on span "Delete" at bounding box center [391, 108] width 26 height 11
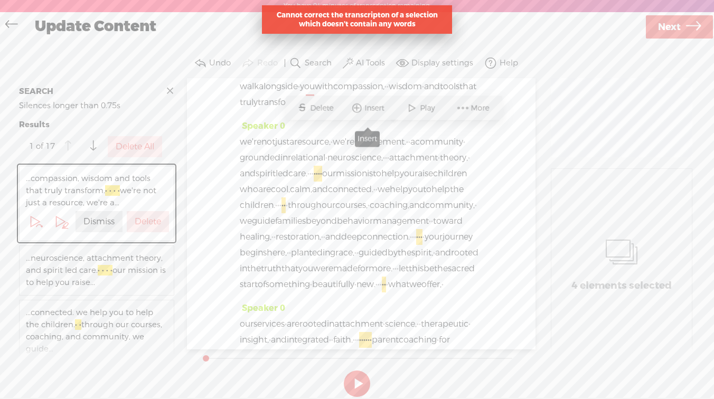
scroll to position [148, 0]
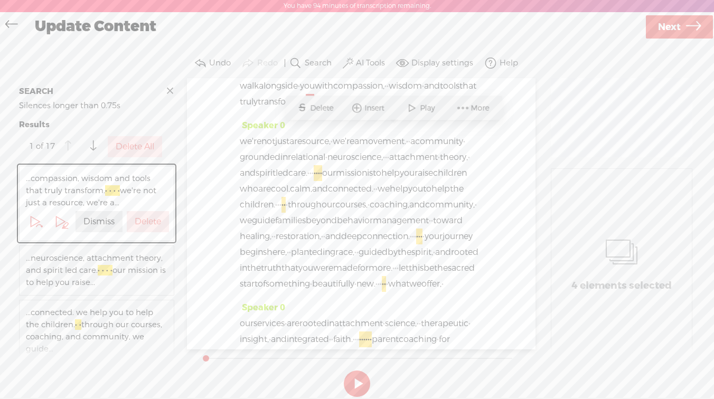
click at [302, 108] on span "S" at bounding box center [302, 108] width 16 height 19
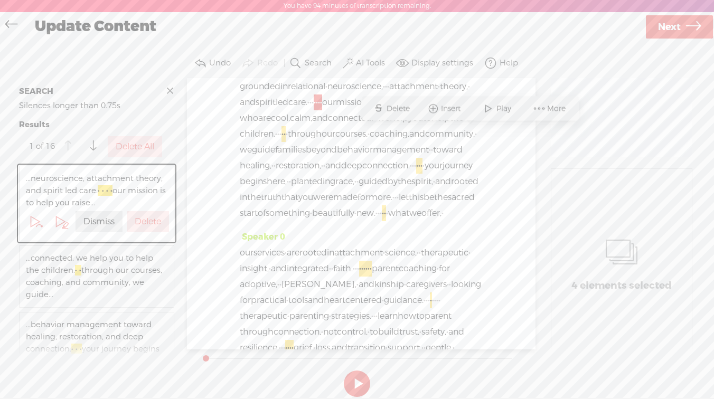
scroll to position [219, 0]
click at [145, 141] on button "Delete All" at bounding box center [135, 146] width 54 height 21
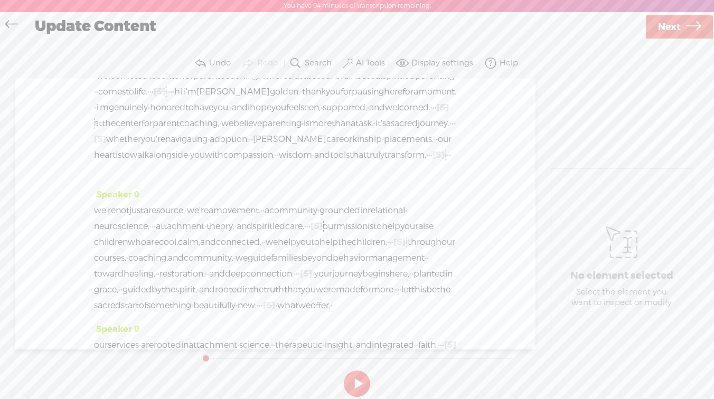
scroll to position [0, 0]
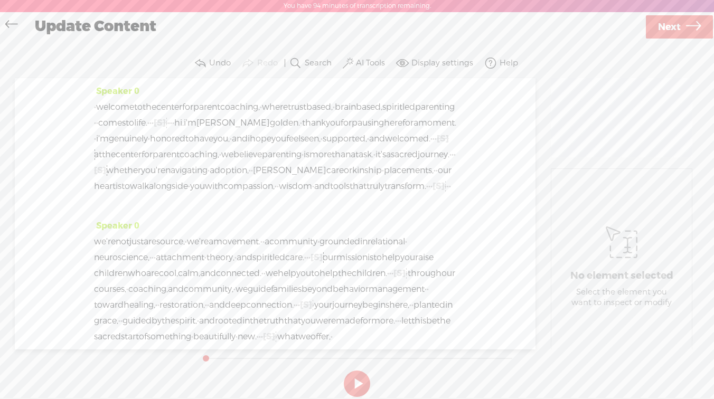
click at [362, 67] on label "AI Tools" at bounding box center [370, 63] width 29 height 11
click at [356, 175] on span at bounding box center [358, 172] width 19 height 7
click at [355, 174] on span at bounding box center [358, 172] width 19 height 7
click at [358, 200] on span at bounding box center [358, 200] width 19 height 7
click at [358, 201] on span at bounding box center [358, 200] width 19 height 7
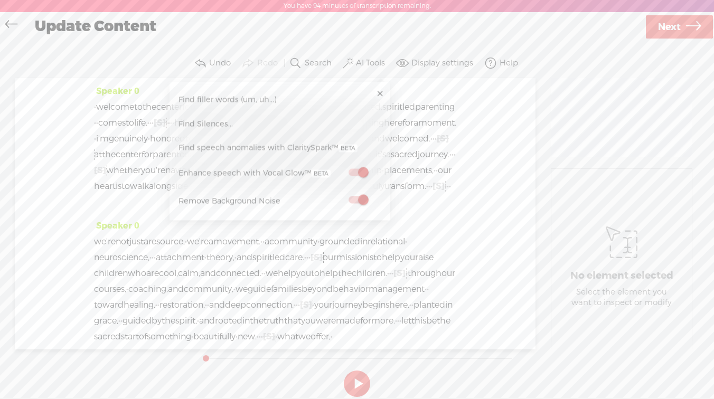
click at [424, 57] on button "Display settings" at bounding box center [436, 63] width 84 height 21
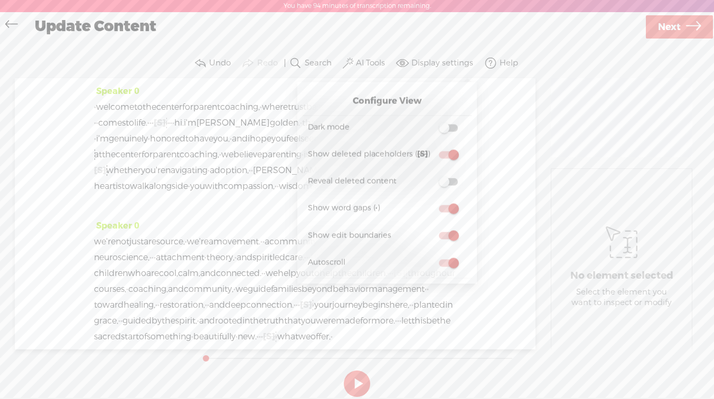
click at [369, 66] on label "AI Tools" at bounding box center [370, 63] width 29 height 11
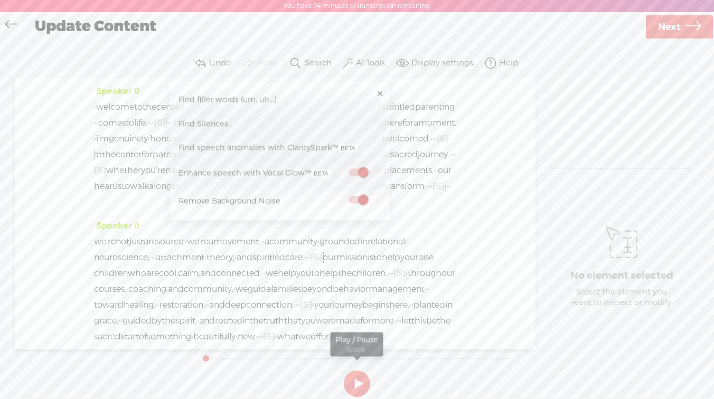
click at [352, 386] on button at bounding box center [357, 384] width 26 height 26
click at [379, 97] on link at bounding box center [380, 94] width 11 height 11
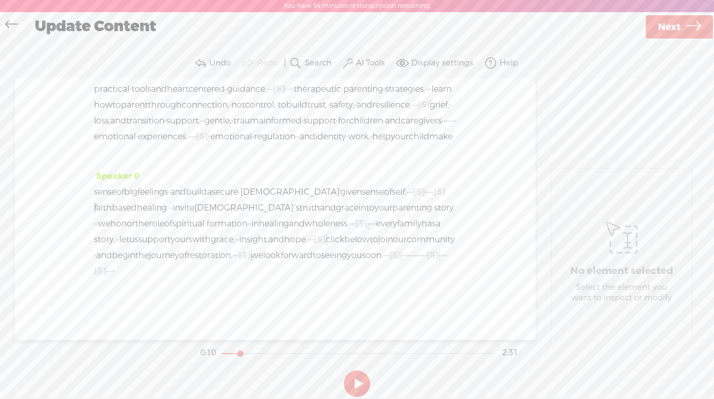
scroll to position [395, 0]
click at [655, 27] on link "Next" at bounding box center [679, 26] width 67 height 23
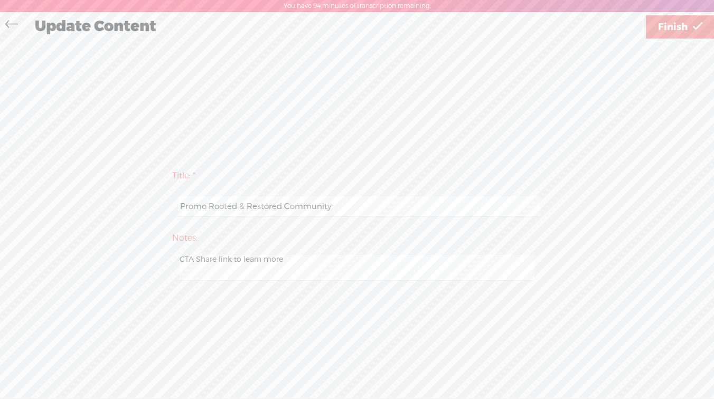
drag, startPoint x: 180, startPoint y: 205, endPoint x: 347, endPoint y: 210, distance: 166.5
click at [347, 210] on input "Promo Rooted & Restored Community" at bounding box center [359, 207] width 362 height 21
type input "Membership Promo-1"
click at [665, 39] on div "Use text-to-audio Use voice actor Record From This Browser Use pre-recorded aud…" at bounding box center [680, 26] width 69 height 27
click at [666, 31] on span "Finish" at bounding box center [673, 27] width 30 height 27
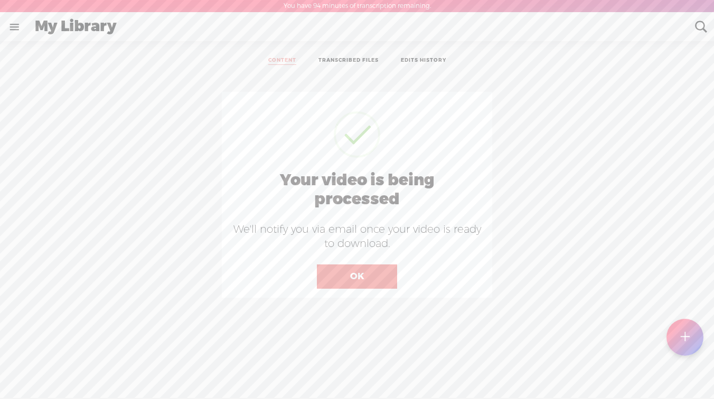
scroll to position [1, 0]
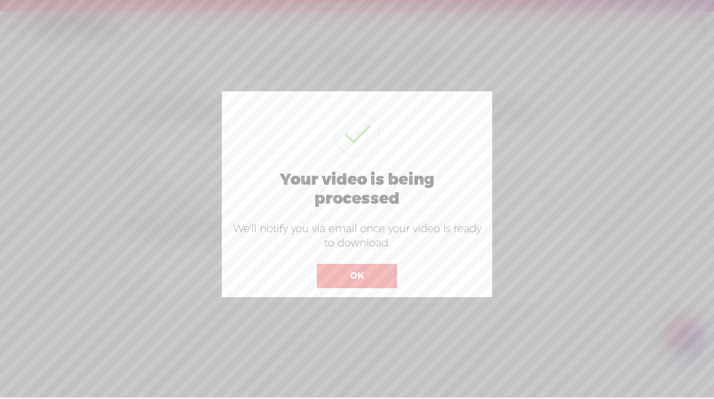
click at [329, 273] on button "OK" at bounding box center [357, 276] width 80 height 24
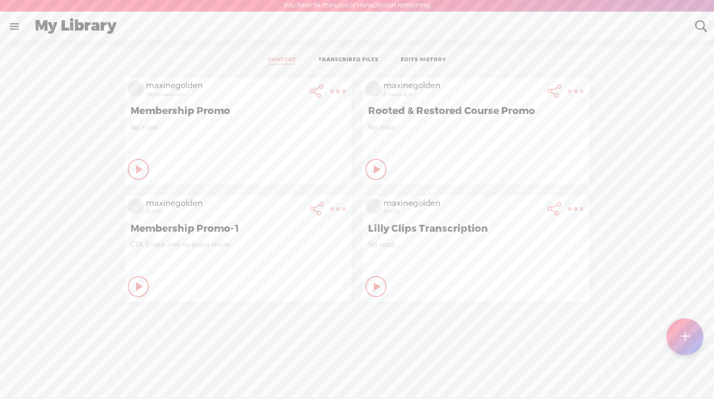
click at [138, 169] on icon at bounding box center [140, 169] width 11 height 11
click at [339, 92] on t at bounding box center [338, 91] width 15 height 15
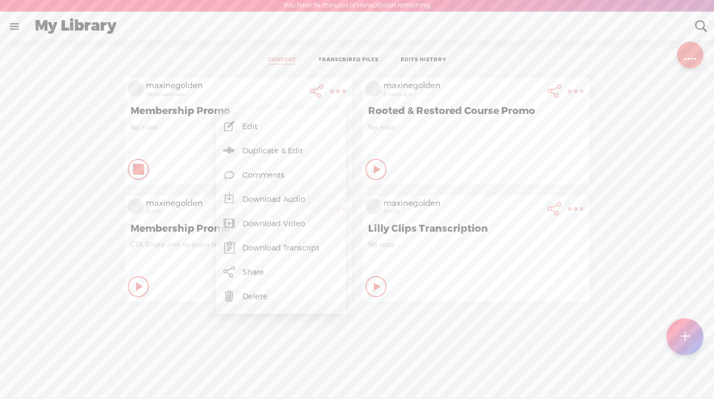
click at [261, 222] on link "Download Video" at bounding box center [280, 224] width 119 height 24
click at [136, 168] on icon at bounding box center [139, 169] width 11 height 11
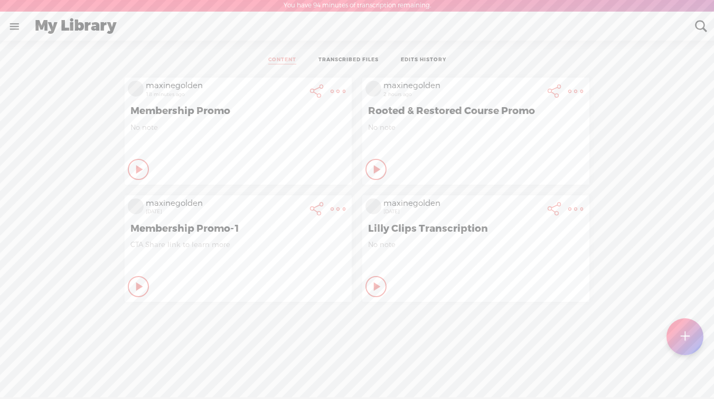
click at [338, 99] on t at bounding box center [338, 91] width 15 height 15
click at [76, 207] on div "maxinegolden 18 minutes ago Membership Promo No note Play Content Private" at bounding box center [357, 189] width 699 height 235
click at [333, 99] on t at bounding box center [338, 91] width 15 height 15
click at [334, 99] on t at bounding box center [338, 92] width 15 height 15
click at [294, 334] on link "Download Video" at bounding box center [280, 342] width 119 height 24
